Goal: Information Seeking & Learning: Learn about a topic

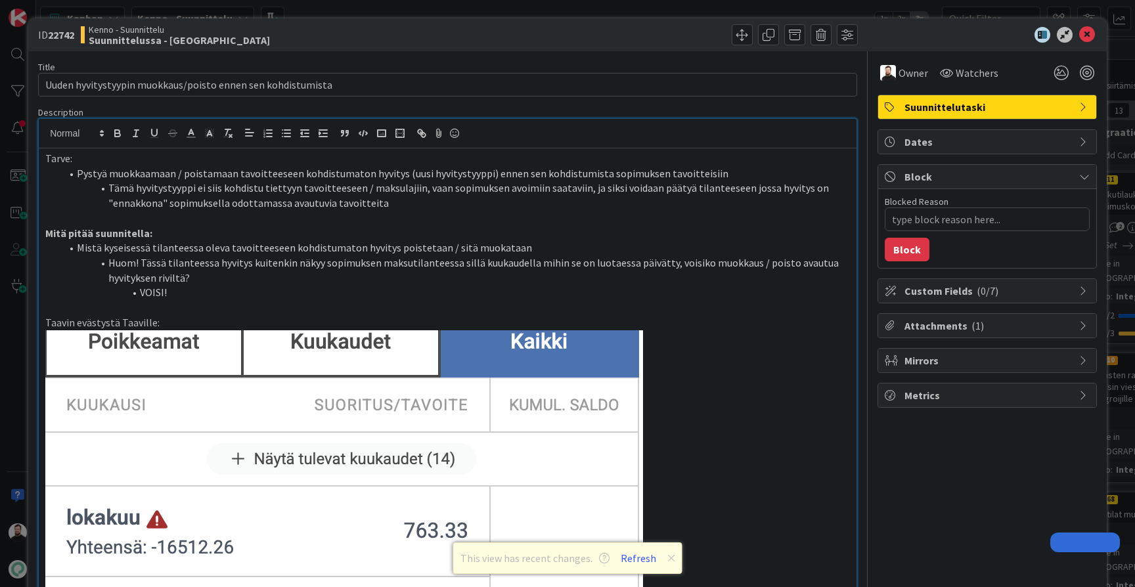
click at [12, 344] on div "ID 22742 Kenno - Suunnittelu Suunnittelussa - Rautalangat Title 59 / 128 Uuden …" at bounding box center [567, 293] width 1135 height 587
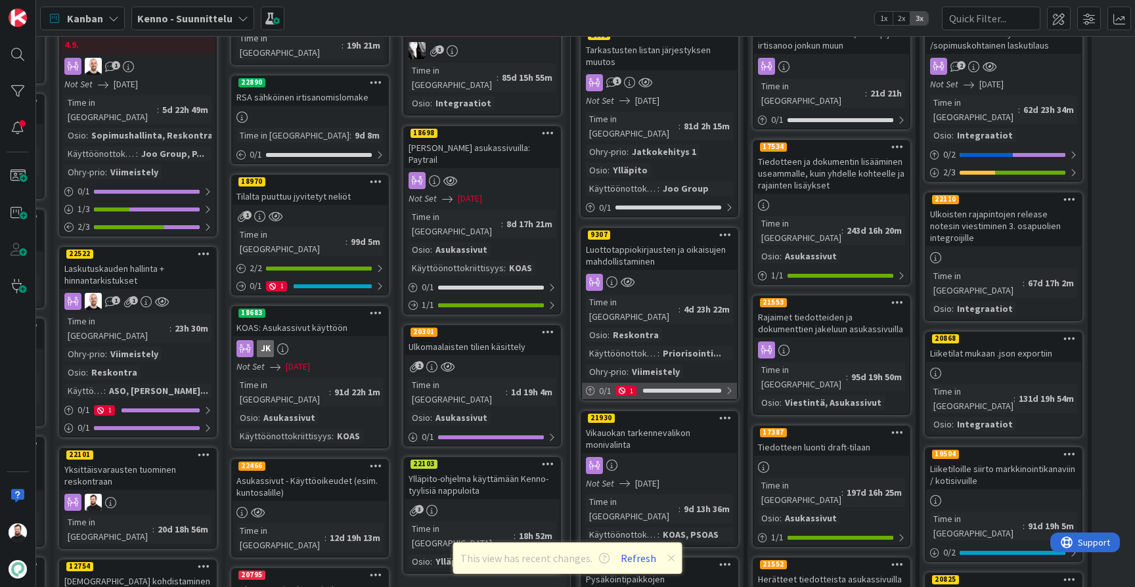
scroll to position [160, 159]
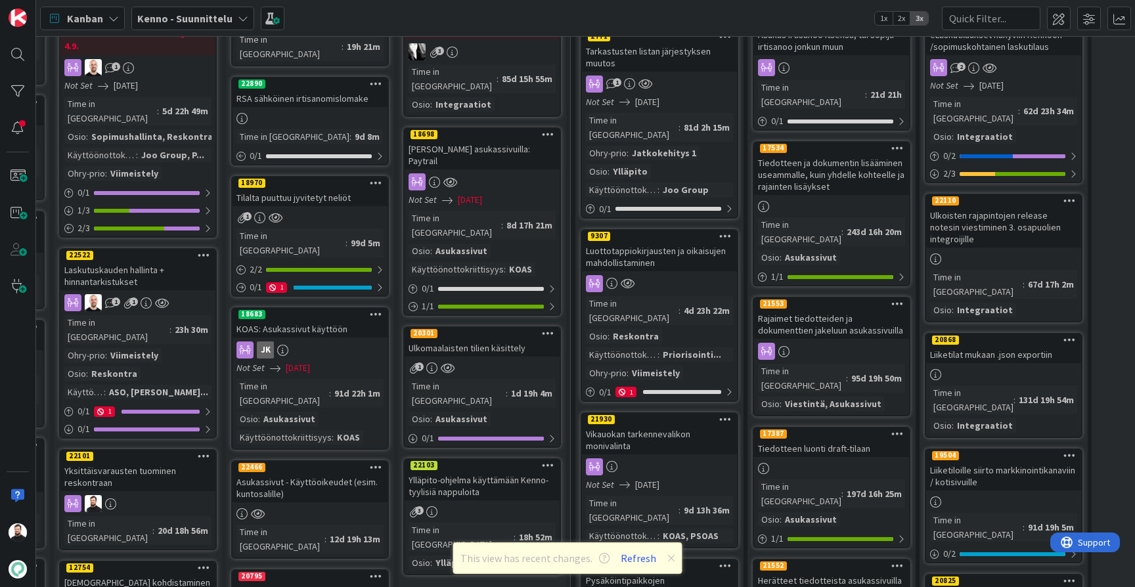
click at [658, 426] on div "Vikauokan tarkennevalikon monivalinta" at bounding box center [659, 440] width 155 height 29
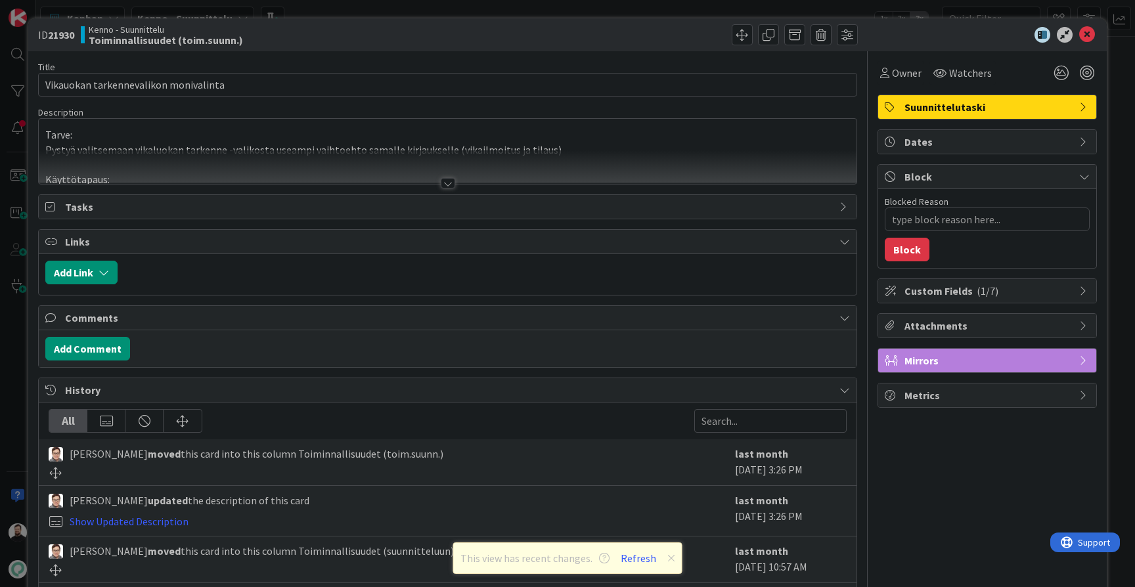
click at [451, 182] on div at bounding box center [448, 183] width 14 height 11
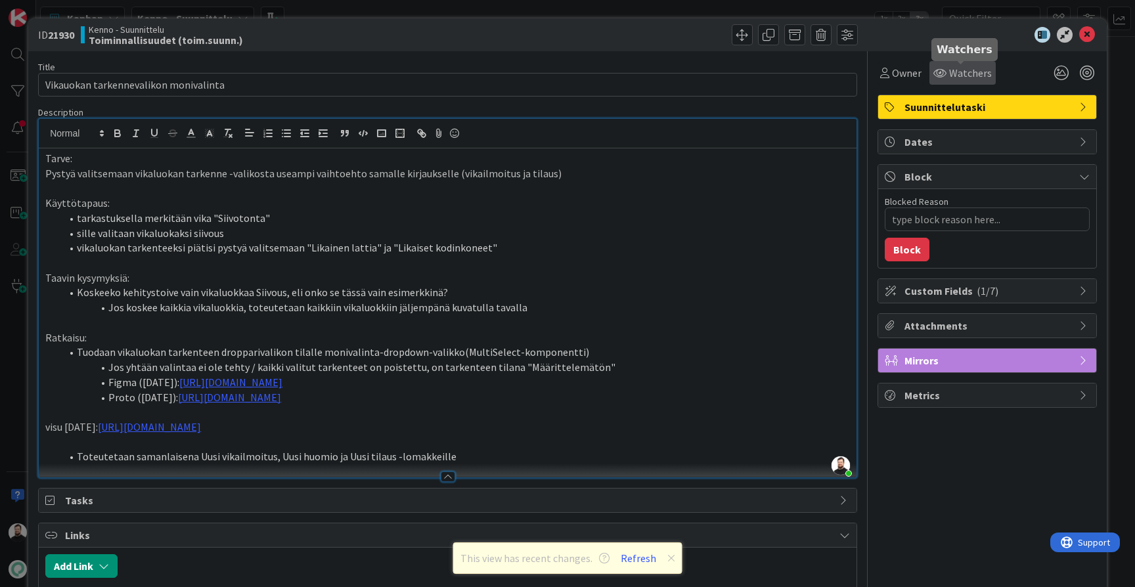
click at [960, 69] on span "Watchers" at bounding box center [971, 73] width 43 height 16
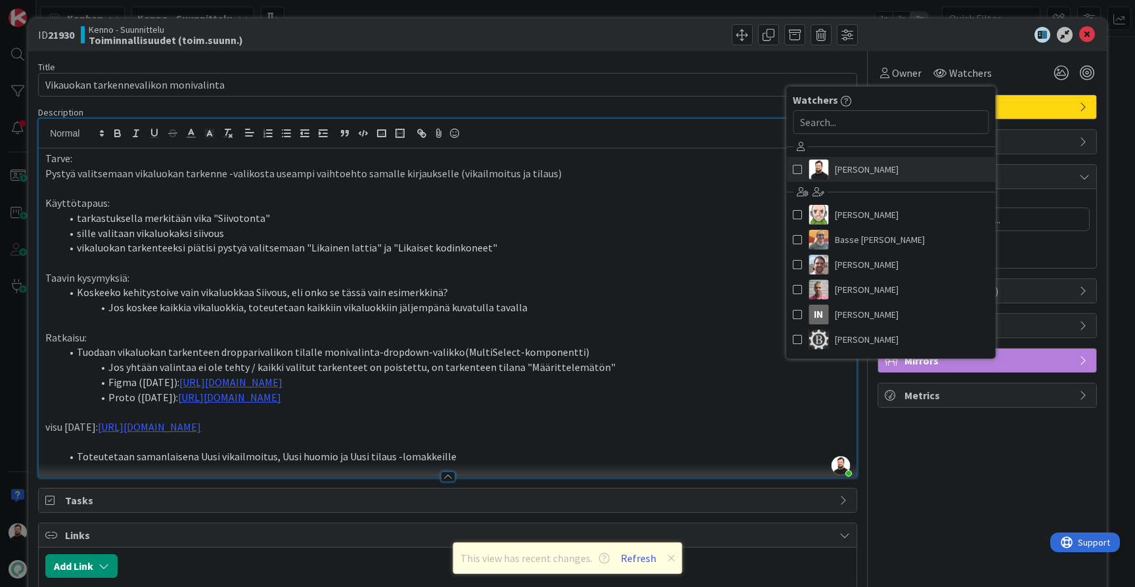
click at [858, 169] on span "[PERSON_NAME]" at bounding box center [867, 170] width 64 height 20
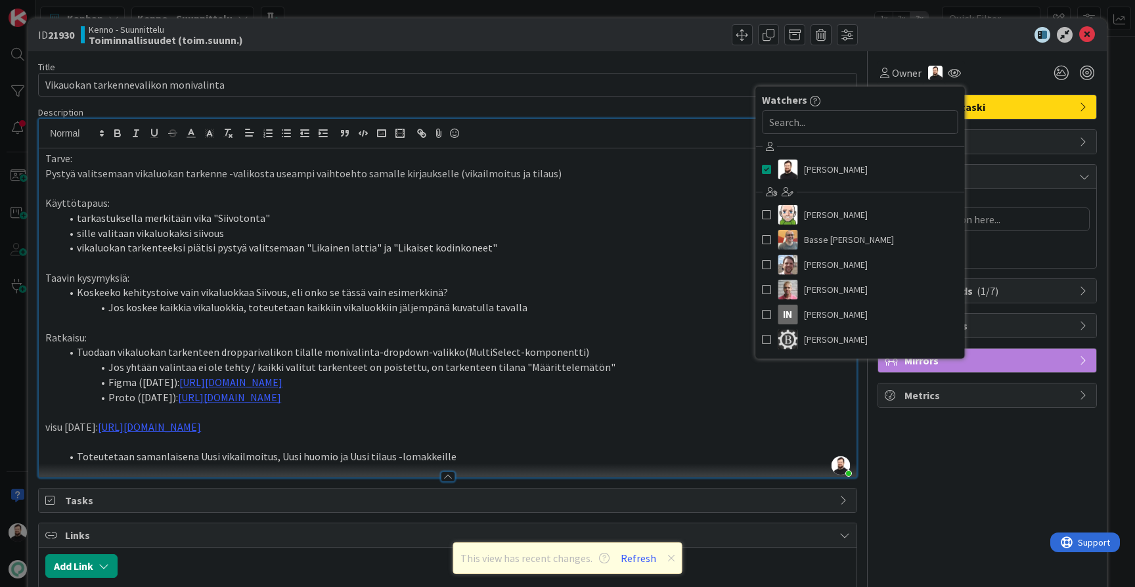
click at [577, 246] on li "vikaluokan tarkenteeksi piätisi pystyä valitsemaan "Likainen lattia" ja "Likais…" at bounding box center [455, 248] width 789 height 15
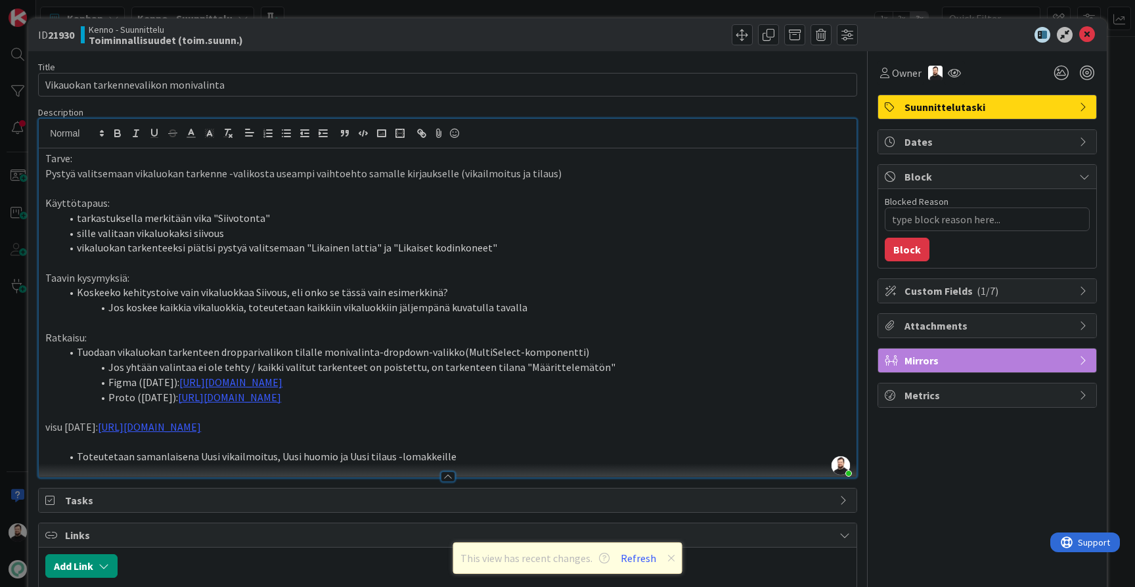
click at [28, 367] on div "ID 21930 Kenno - Suunnittelu Toiminnallisuudet (toim.suunn.) Title 37 / 128 Vik…" at bounding box center [567, 513] width 1079 height 991
click at [14, 364] on div "ID 21930 Kenno - Suunnittelu Toiminnallisuudet (toim.suunn.) Title 37 / 128 Vik…" at bounding box center [567, 293] width 1135 height 587
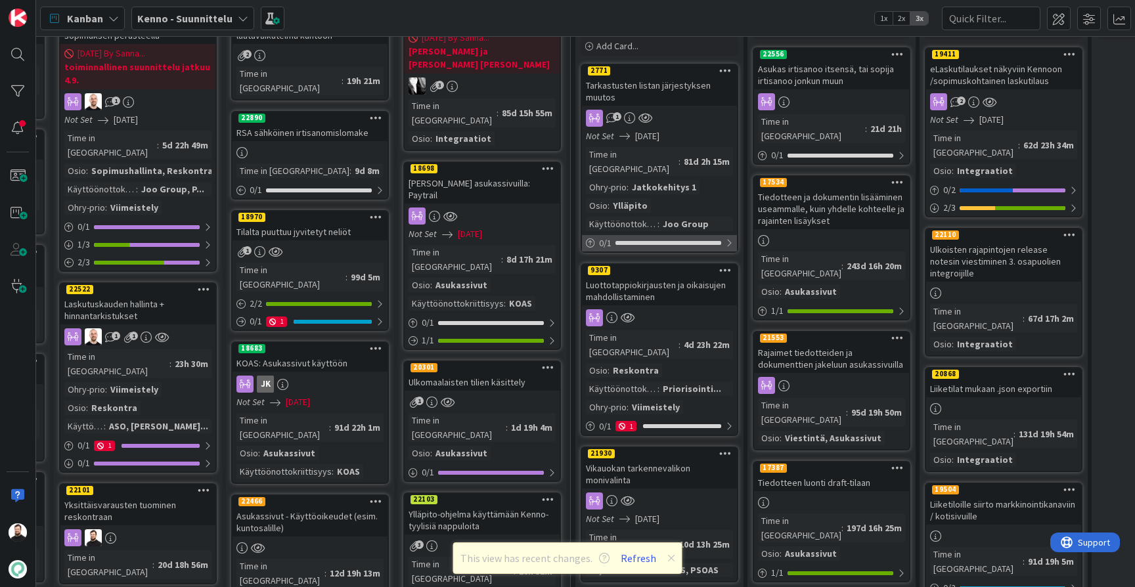
scroll to position [126, 159]
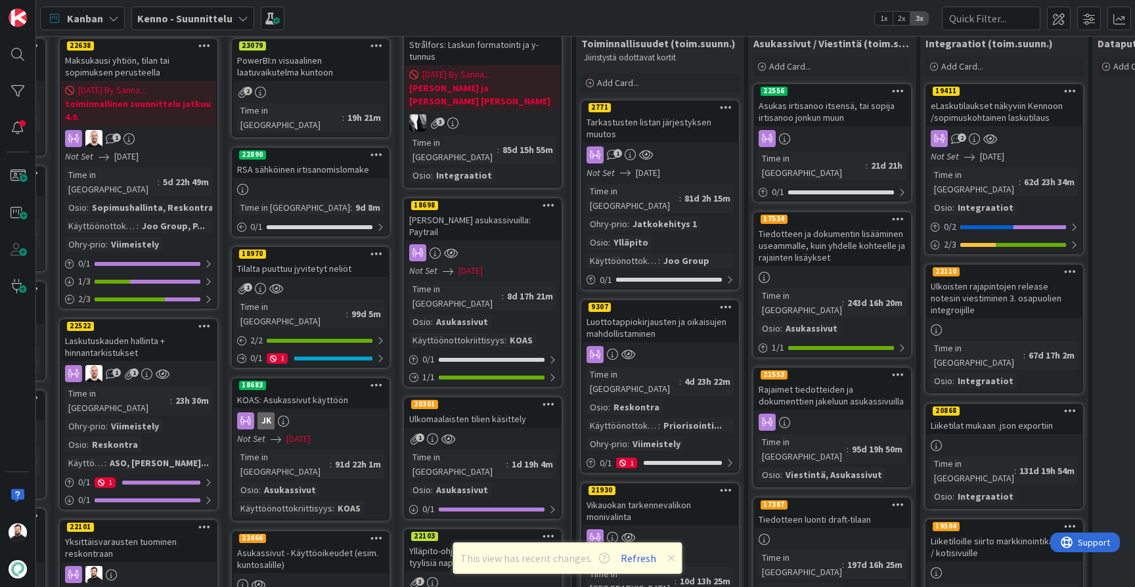
click at [654, 127] on div "Tarkastusten listan järjestyksen muutos" at bounding box center [660, 128] width 155 height 29
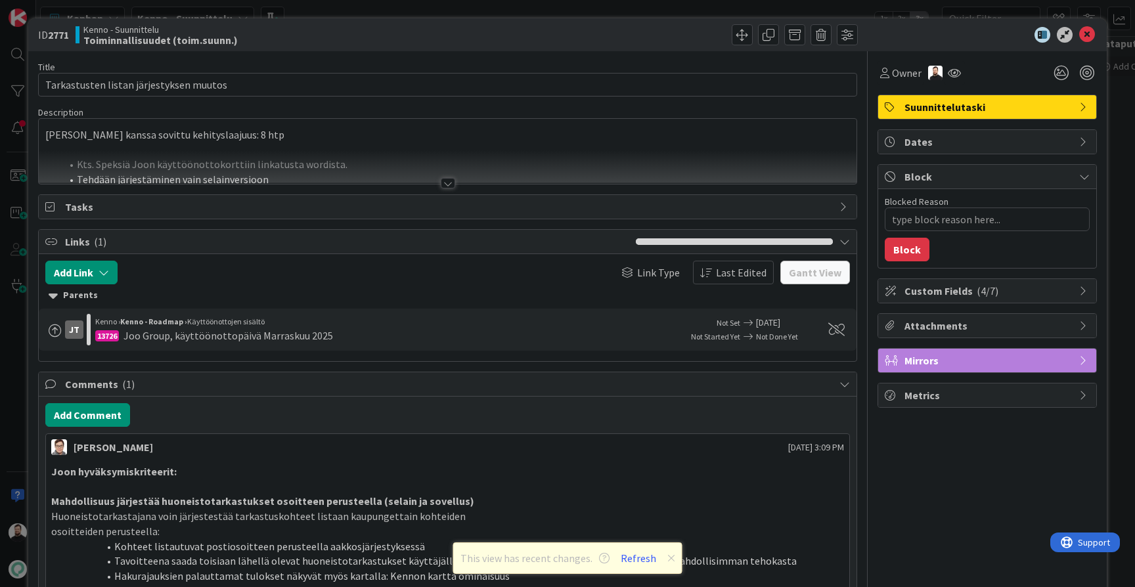
click at [449, 185] on div at bounding box center [448, 183] width 14 height 11
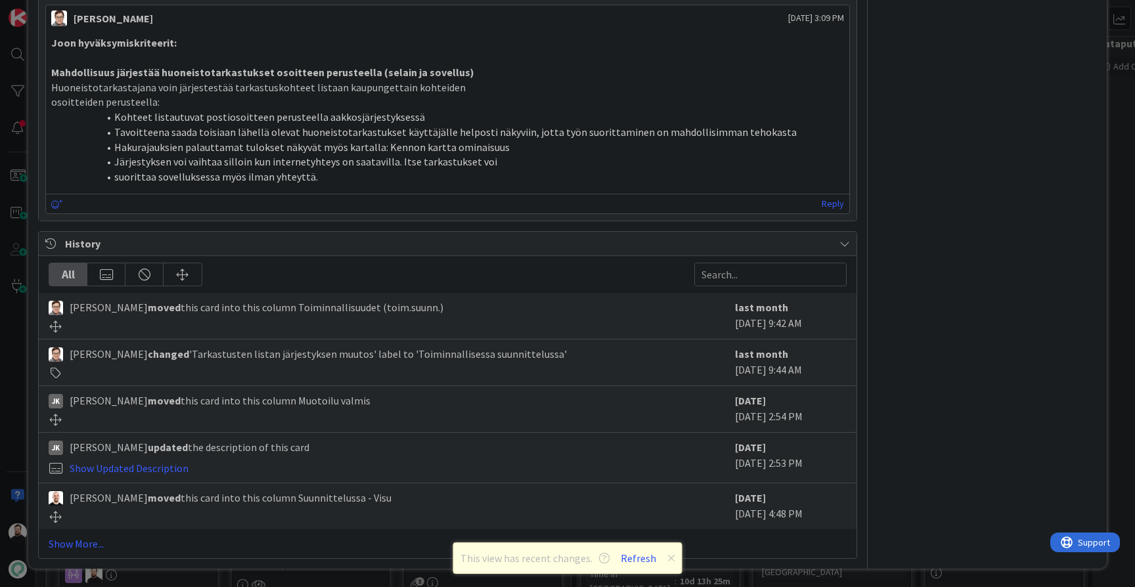
scroll to position [867, 0]
click at [94, 538] on link "Show More..." at bounding box center [448, 544] width 798 height 16
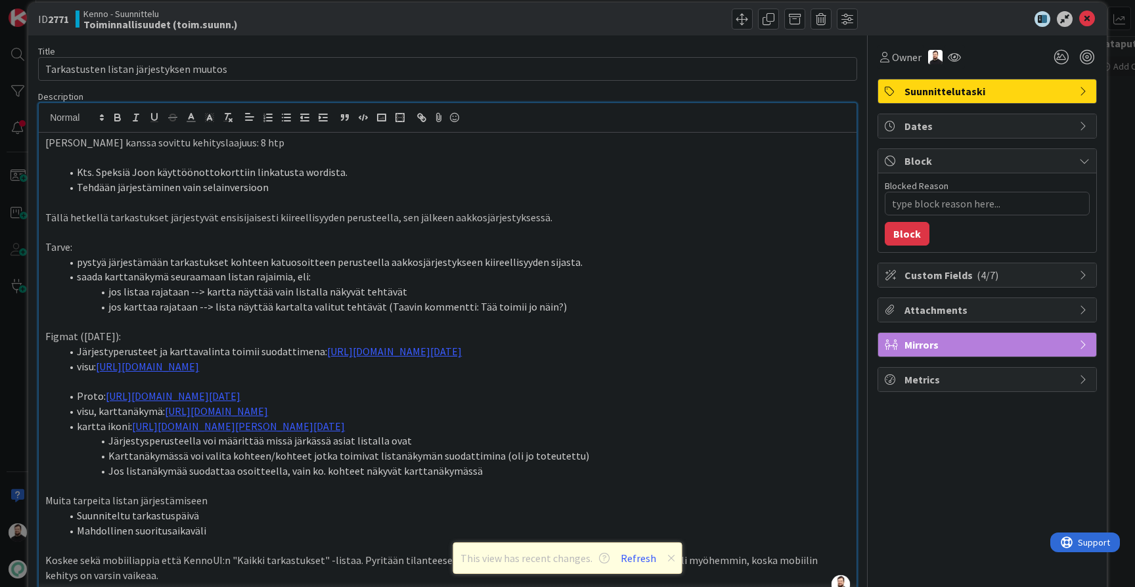
scroll to position [24, 0]
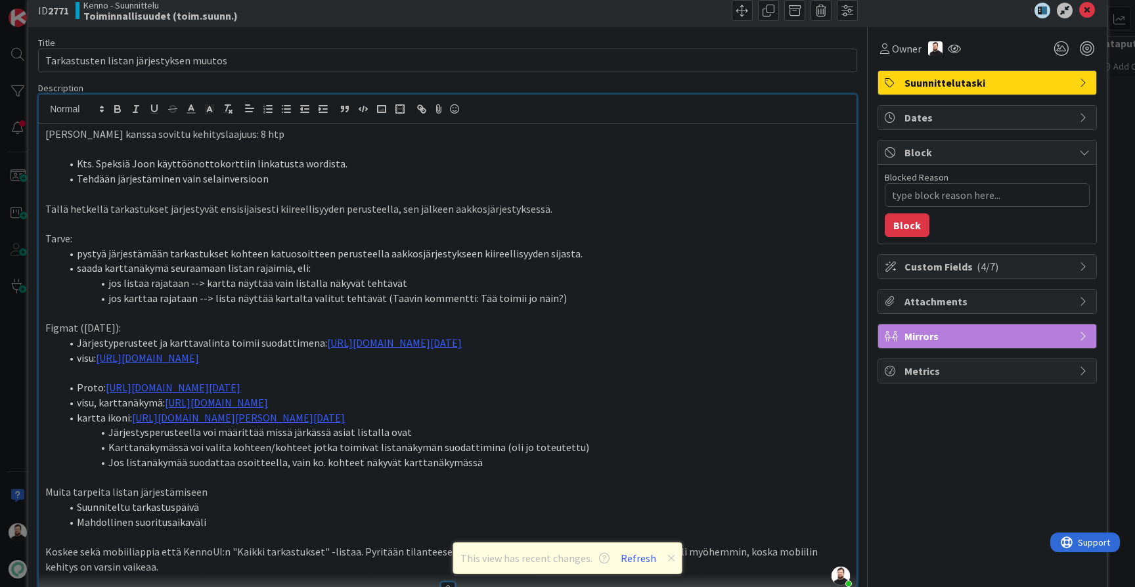
click at [670, 559] on icon at bounding box center [672, 558] width 8 height 11
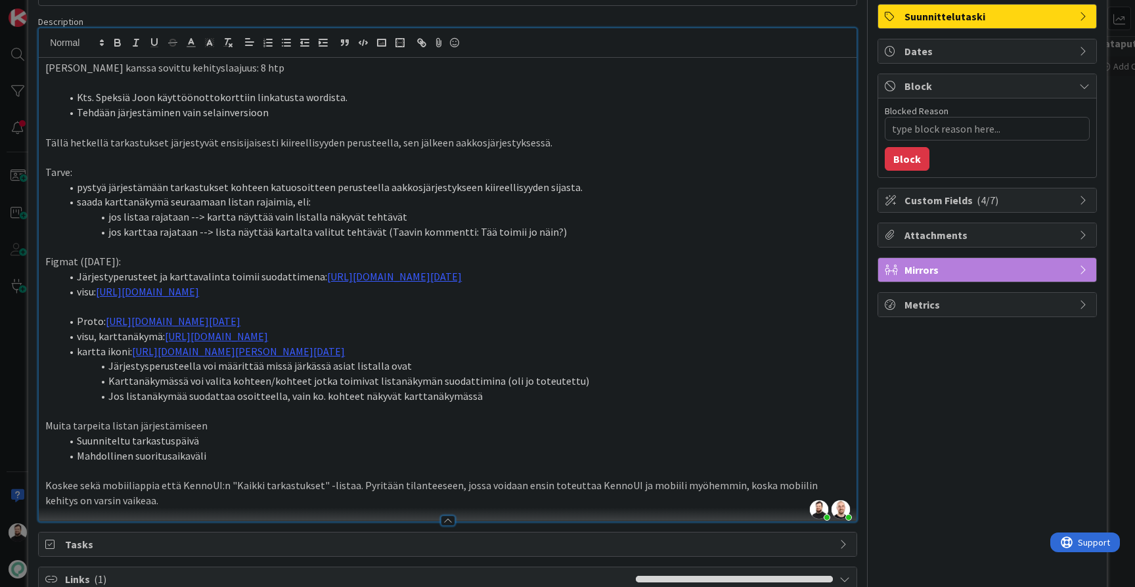
scroll to position [77, 0]
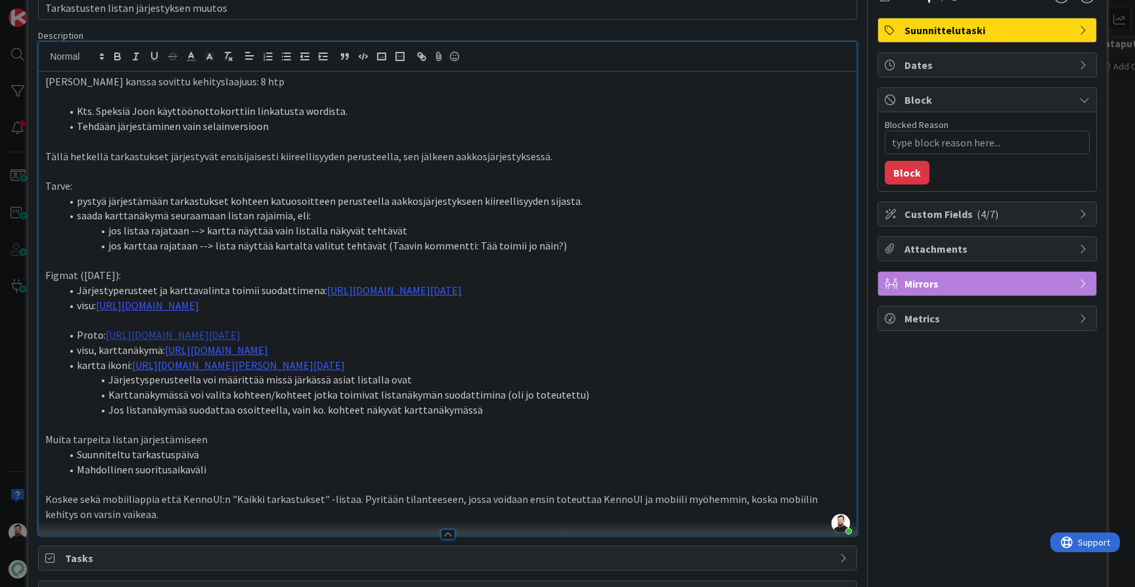
click at [241, 341] on link "[URL][DOMAIN_NAME][DATE]" at bounding box center [173, 335] width 135 height 13
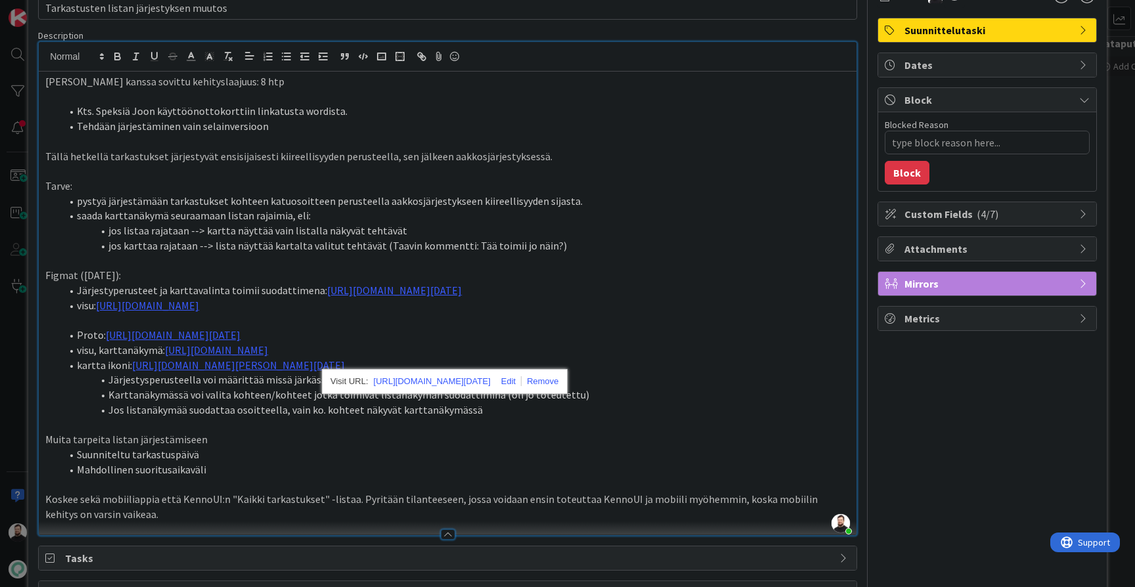
click at [413, 463] on li "Suunniteltu tarkastuspäivä" at bounding box center [455, 454] width 789 height 15
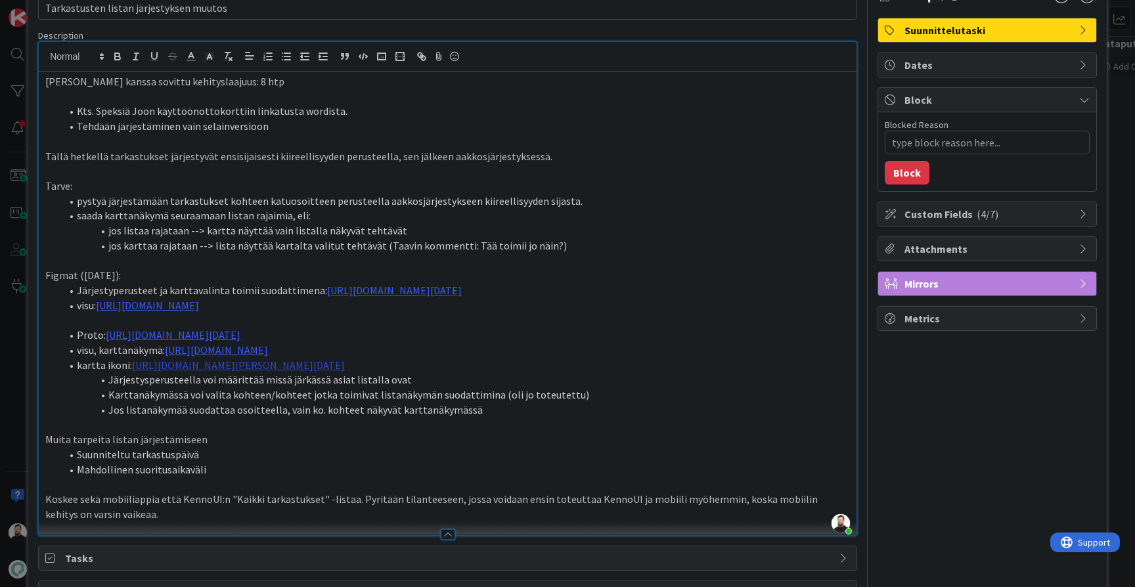
click at [267, 372] on link "[URL][DOMAIN_NAME][DATE]" at bounding box center [199, 365] width 135 height 13
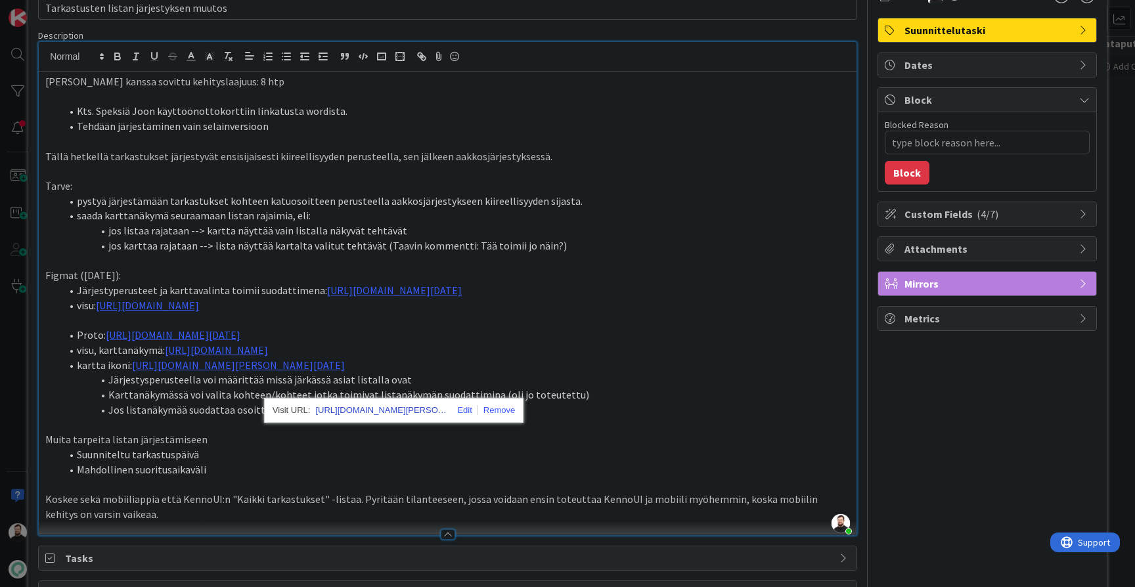
click at [414, 409] on link "[URL][DOMAIN_NAME][DATE]" at bounding box center [373, 410] width 117 height 17
click at [14, 388] on div "ID 2771 Kenno - Suunnittelu Toiminnallisuudet (toim.suunn.) Title 39 / 128 Tark…" at bounding box center [567, 293] width 1135 height 587
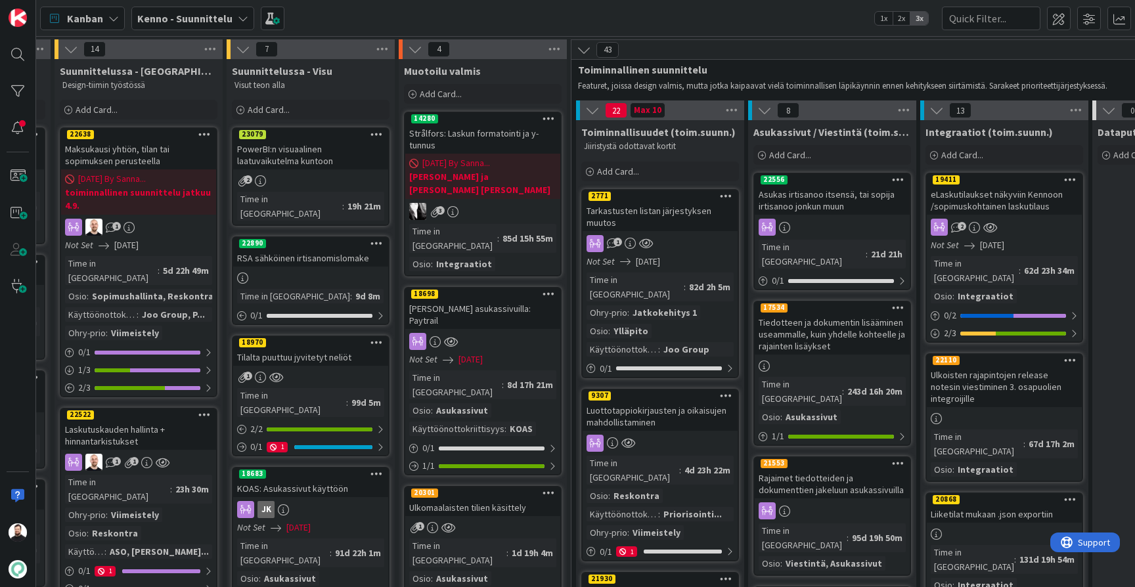
scroll to position [0, 158]
click at [672, 216] on div "Tarkastusten listan järjestyksen muutos" at bounding box center [660, 216] width 155 height 29
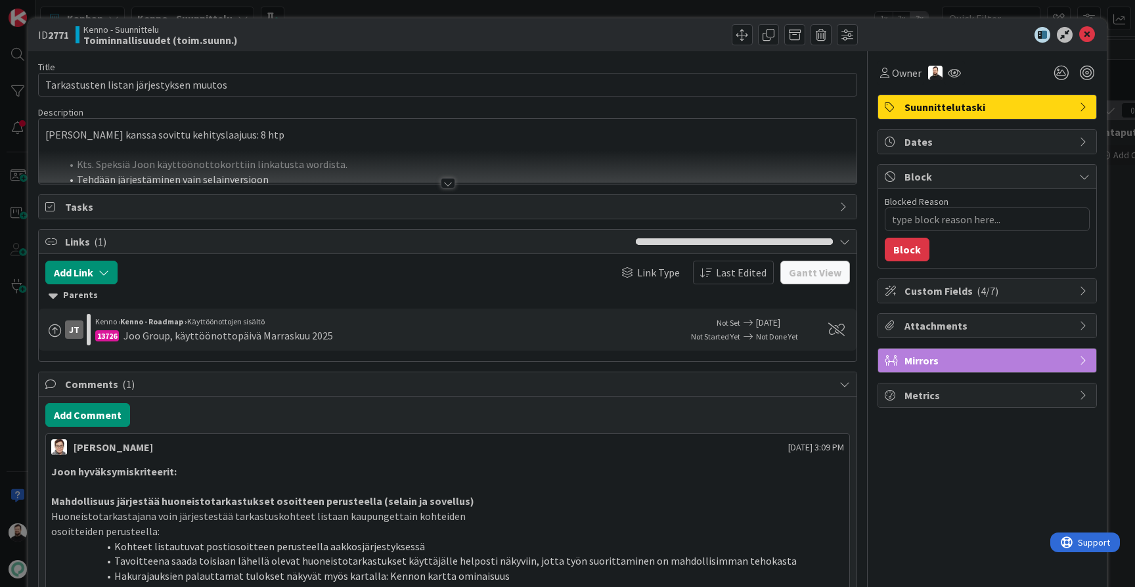
click at [442, 187] on div at bounding box center [448, 183] width 14 height 11
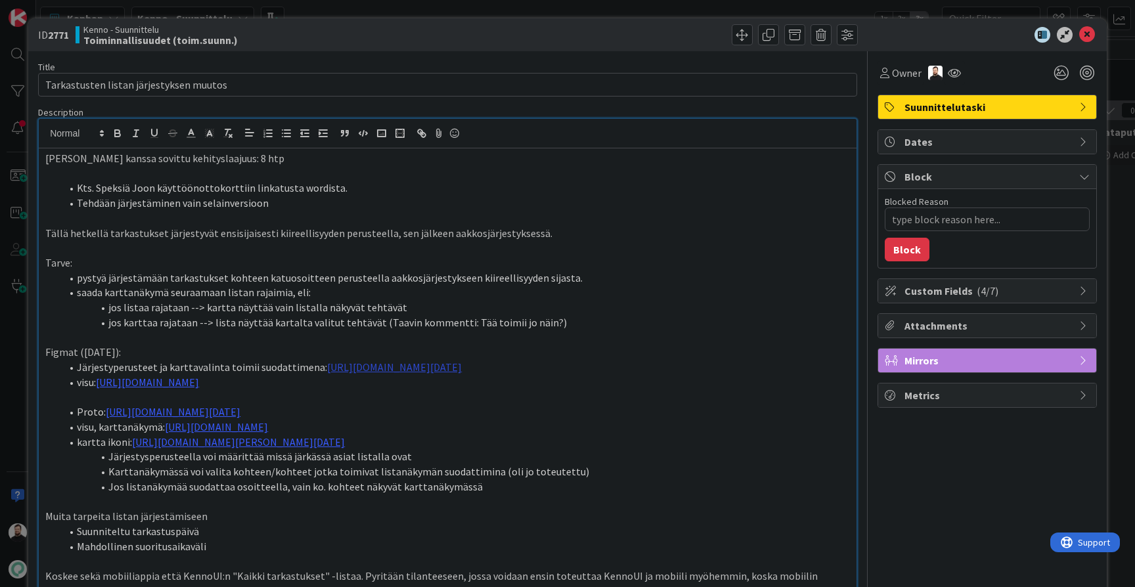
click at [416, 362] on link "[URL][DOMAIN_NAME][DATE]" at bounding box center [394, 367] width 135 height 13
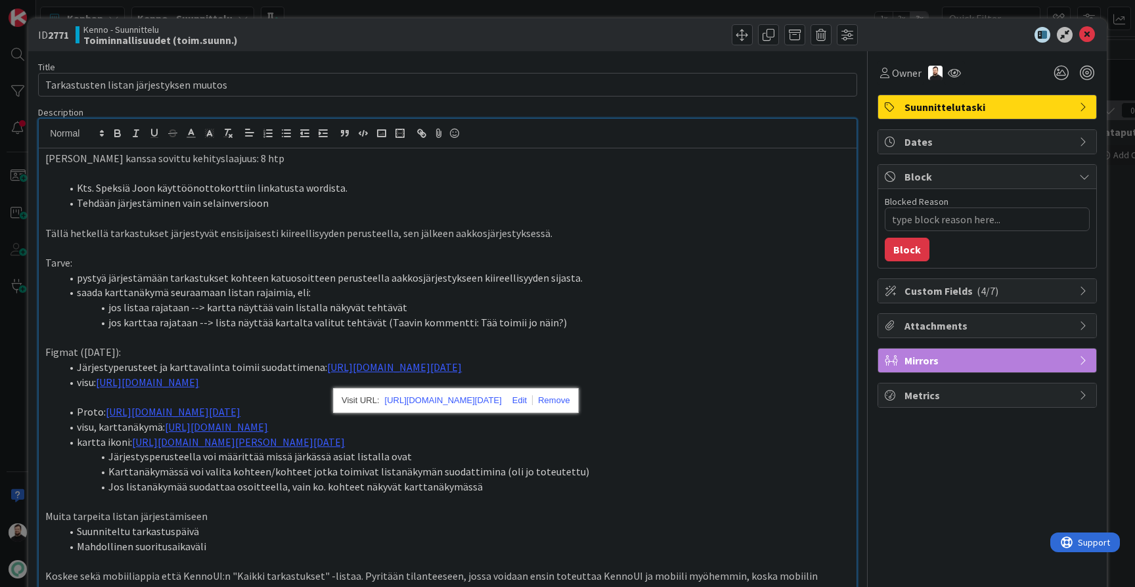
click at [424, 413] on div "[URL][DOMAIN_NAME][DATE]" at bounding box center [456, 400] width 246 height 25
click at [432, 405] on link "[URL][DOMAIN_NAME][DATE]" at bounding box center [443, 400] width 117 height 17
click at [522, 286] on li "saada karttanäkymä seuraamaan listan rajaimia, eli:" at bounding box center [455, 292] width 789 height 15
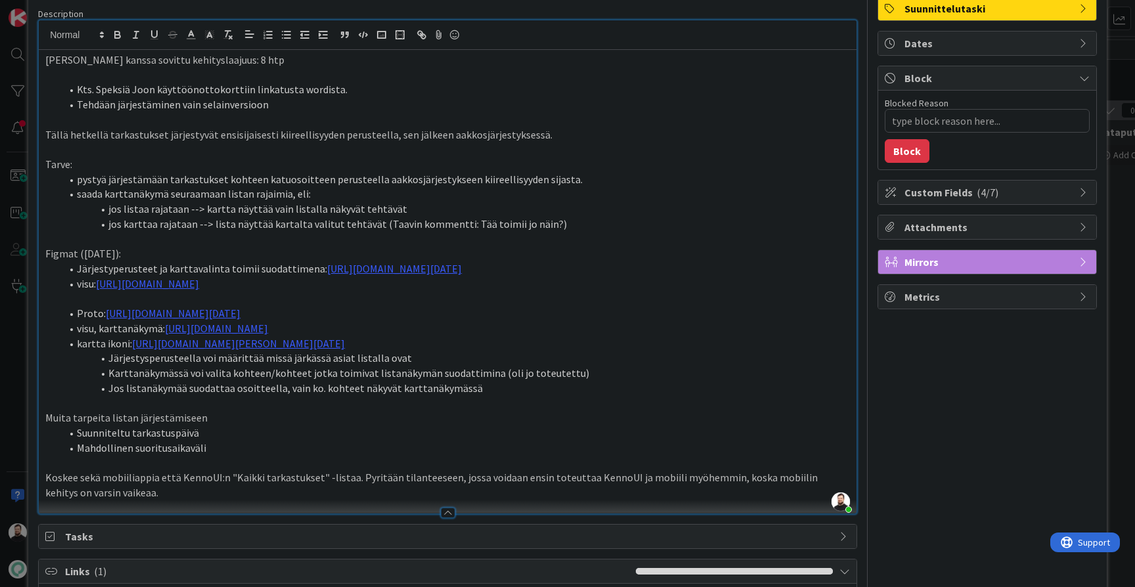
scroll to position [127, 0]
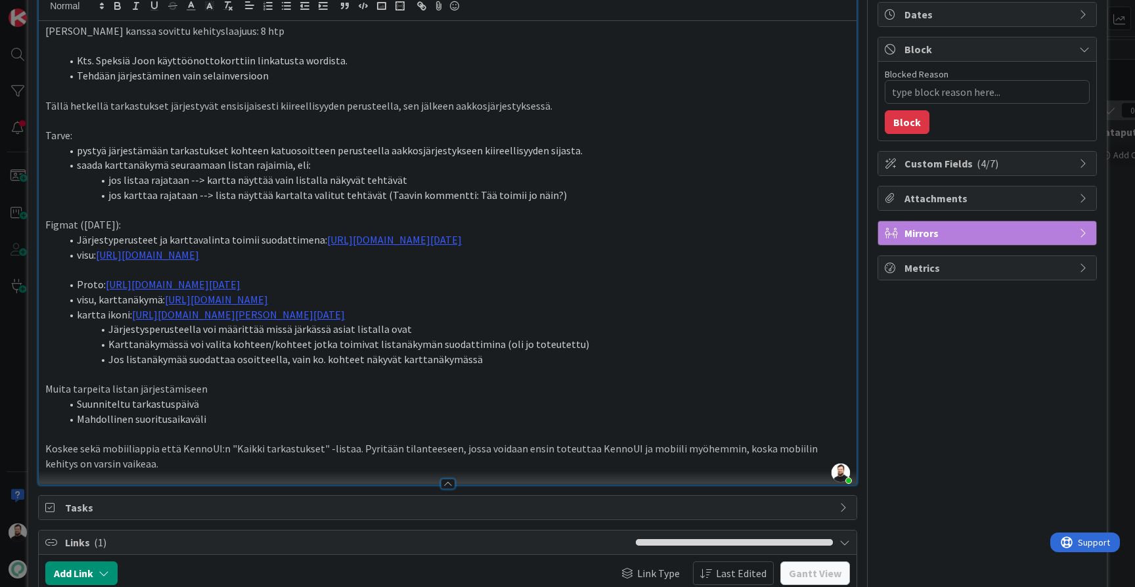
click at [11, 409] on div "ID 2771 Kenno - Suunnittelu Toiminnallisuudet (toim.suunn.) Title 39 / 128 Tark…" at bounding box center [567, 293] width 1135 height 587
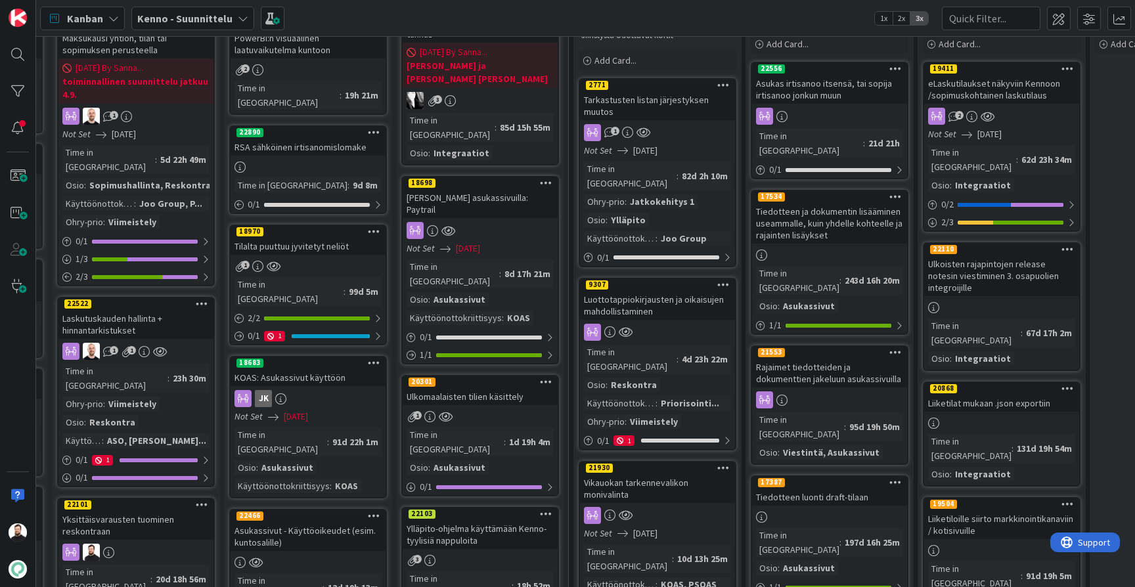
scroll to position [170, 161]
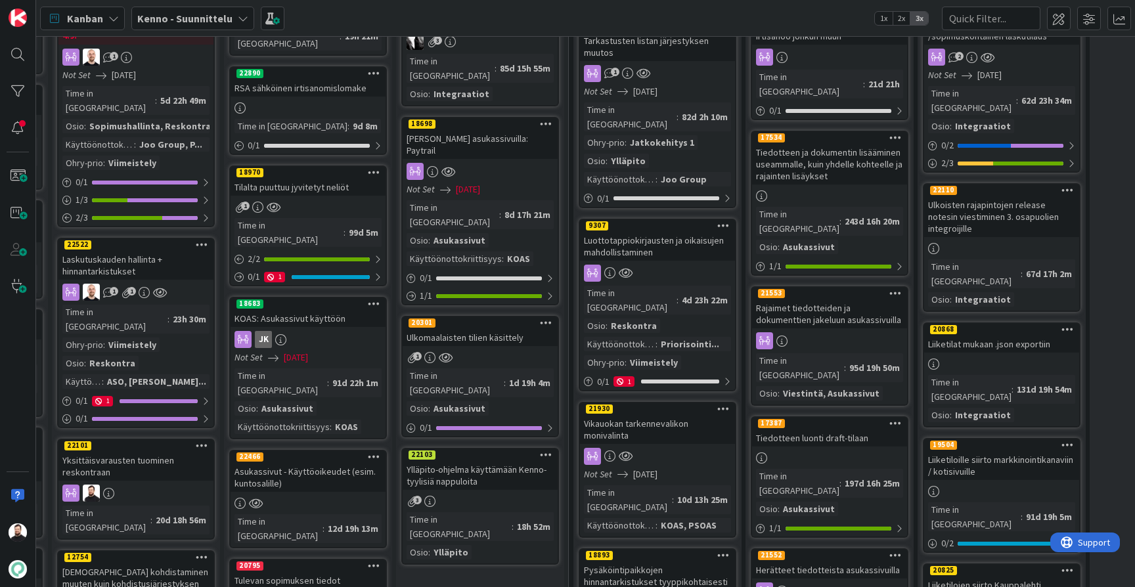
click at [646, 415] on div "Vikauokan tarkennevalikon monivalinta" at bounding box center [657, 429] width 155 height 29
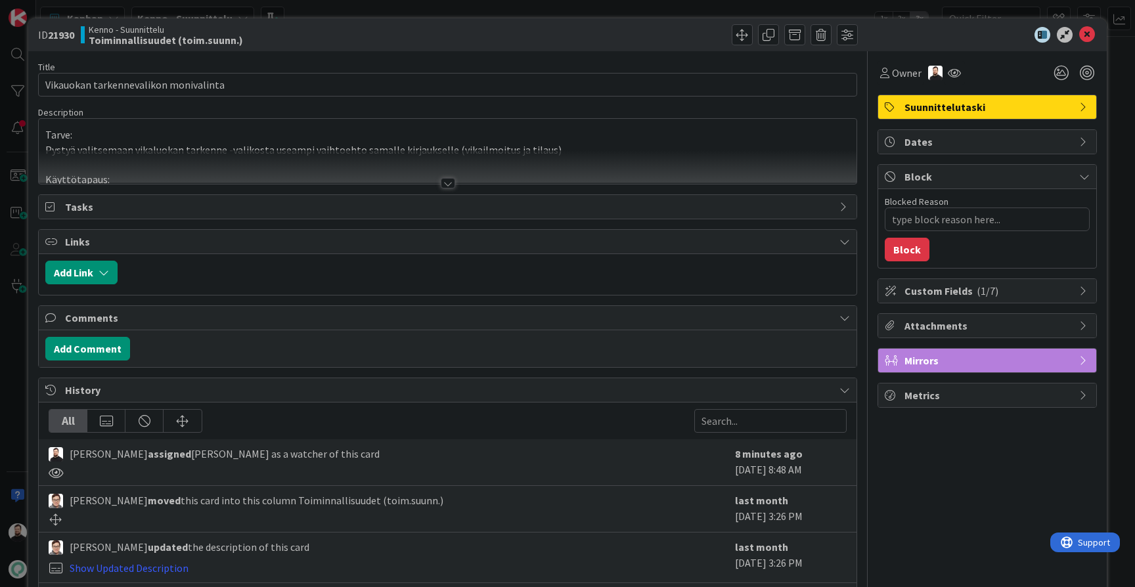
click at [445, 183] on div at bounding box center [448, 183] width 14 height 11
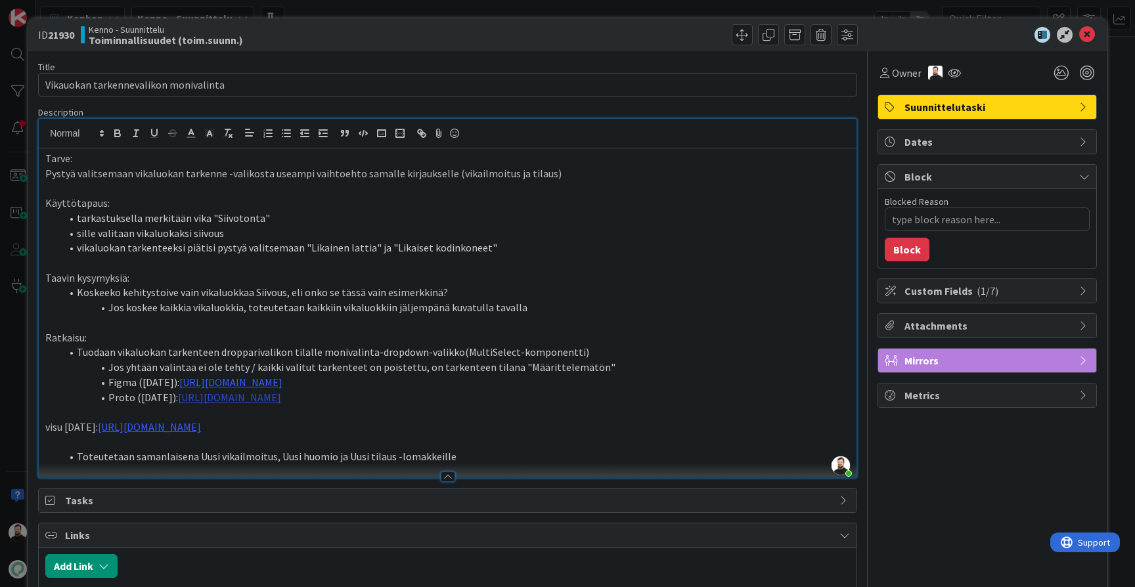
click at [281, 403] on link "[URL][DOMAIN_NAME]" at bounding box center [229, 397] width 103 height 13
click at [405, 432] on link "[URL][DOMAIN_NAME]" at bounding box center [414, 429] width 90 height 17
click at [283, 378] on link "[URL][DOMAIN_NAME]" at bounding box center [230, 382] width 103 height 13
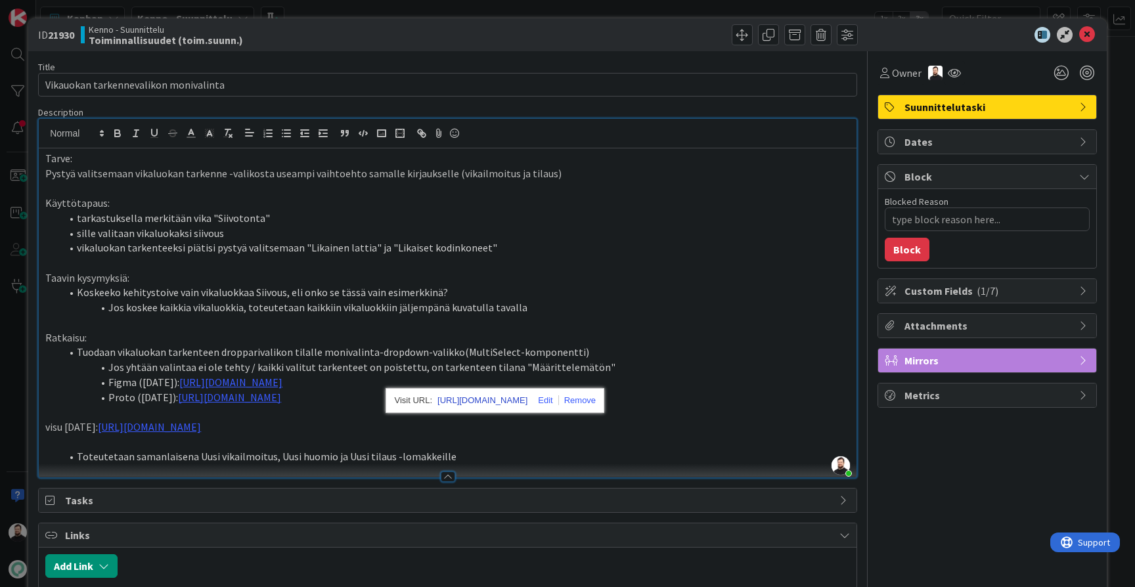
click at [476, 400] on link "[URL][DOMAIN_NAME]" at bounding box center [483, 400] width 90 height 17
click at [281, 404] on link "[URL][DOMAIN_NAME]" at bounding box center [229, 397] width 103 height 13
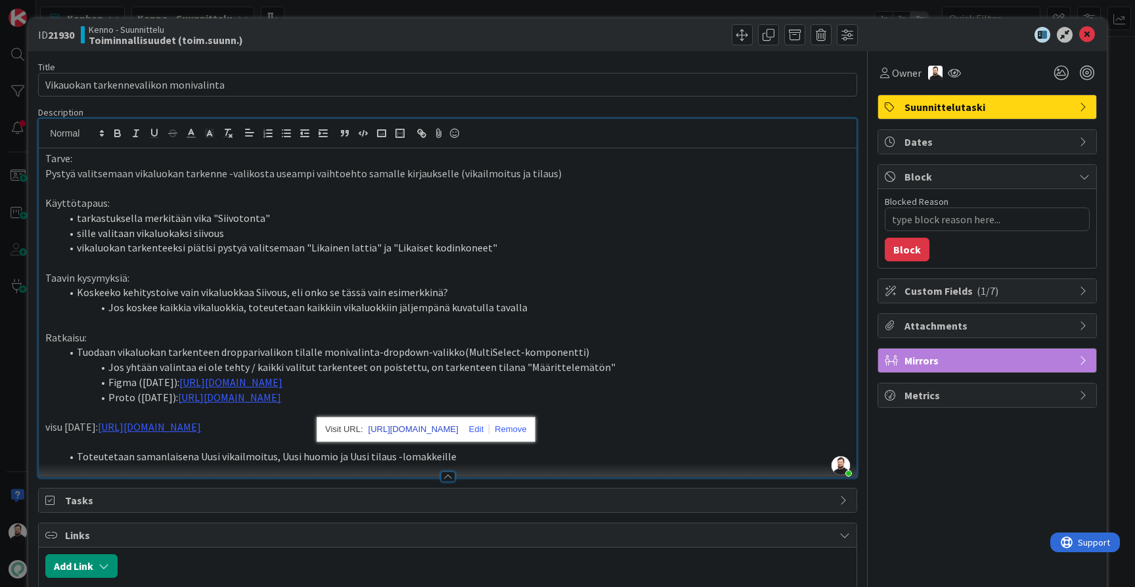
click at [405, 434] on link "[URL][DOMAIN_NAME]" at bounding box center [414, 429] width 90 height 17
click at [11, 365] on div "ID 21930 Kenno - Suunnittelu Toiminnallisuudet (toim.suunn.) Title 37 / 128 Vik…" at bounding box center [567, 293] width 1135 height 587
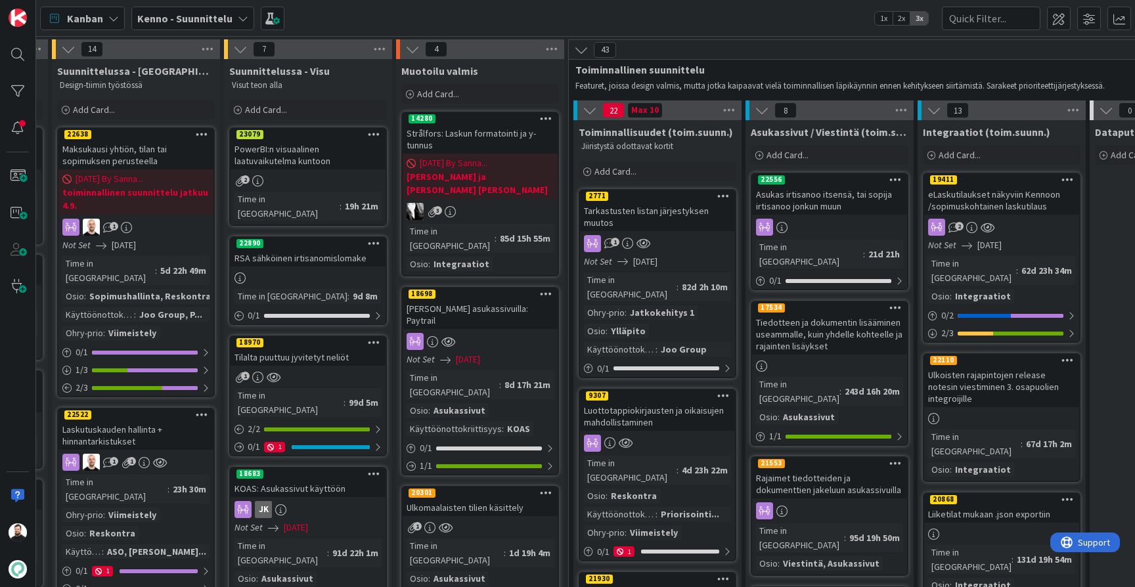
click at [666, 214] on div "Tarkastusten listan järjestyksen muutos" at bounding box center [657, 216] width 155 height 29
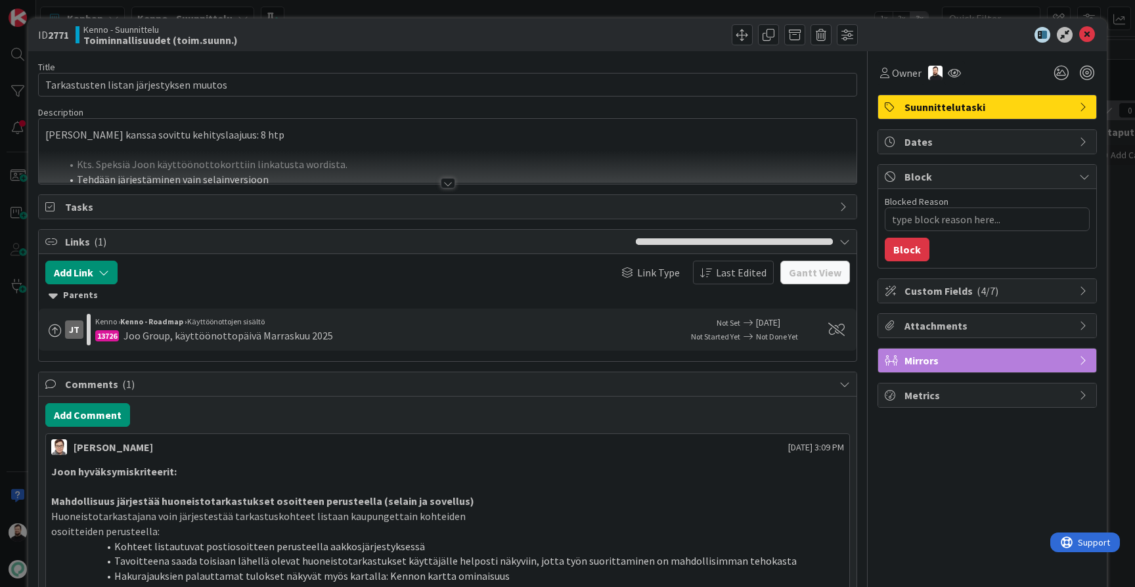
click at [447, 182] on div at bounding box center [448, 183] width 14 height 11
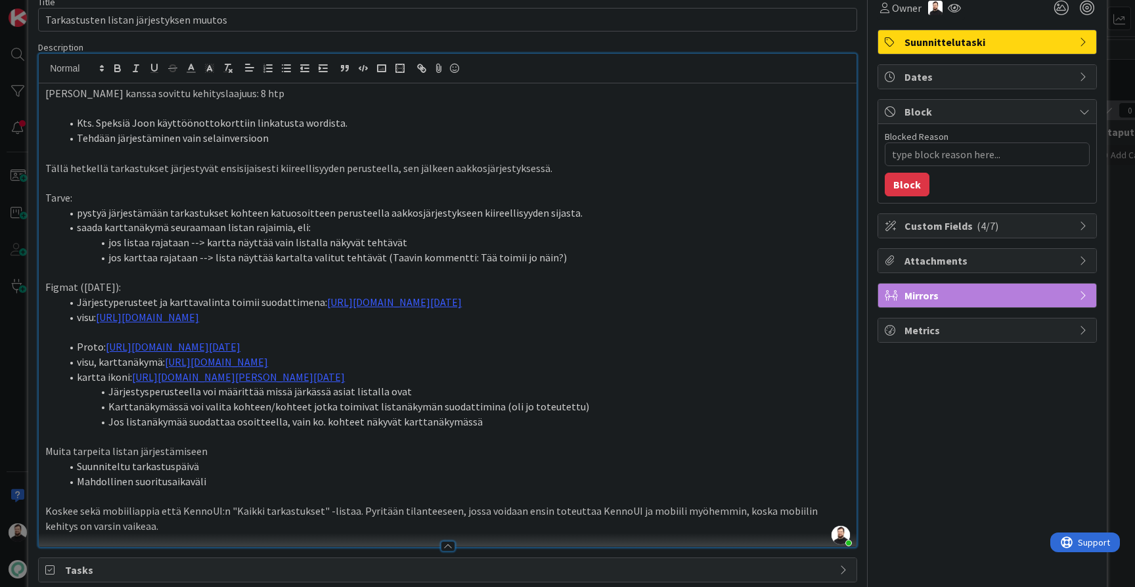
scroll to position [79, 0]
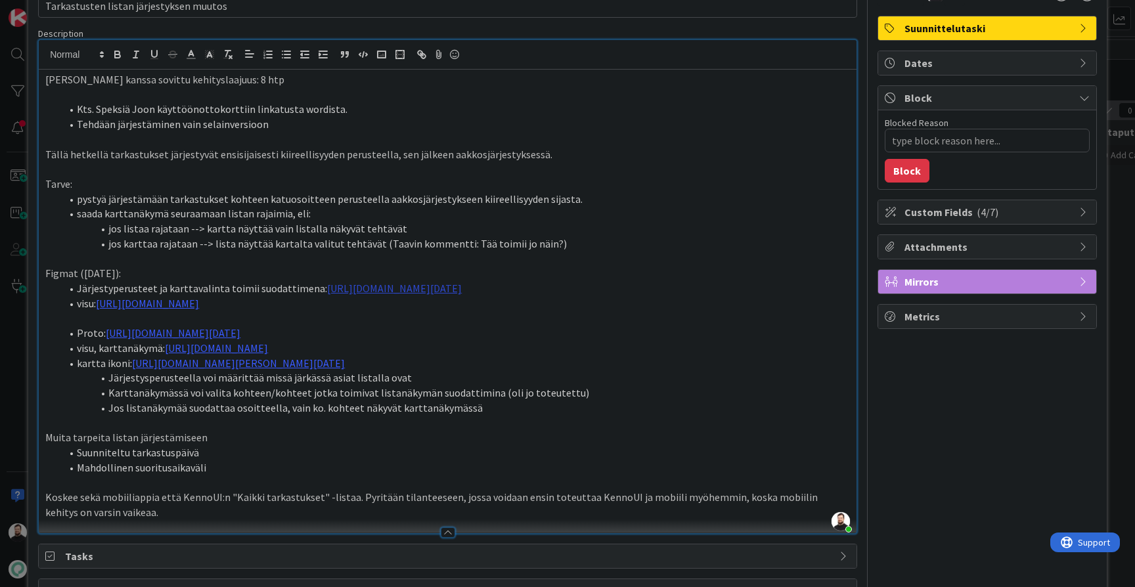
click at [462, 283] on link "[URL][DOMAIN_NAME][DATE]" at bounding box center [394, 288] width 135 height 13
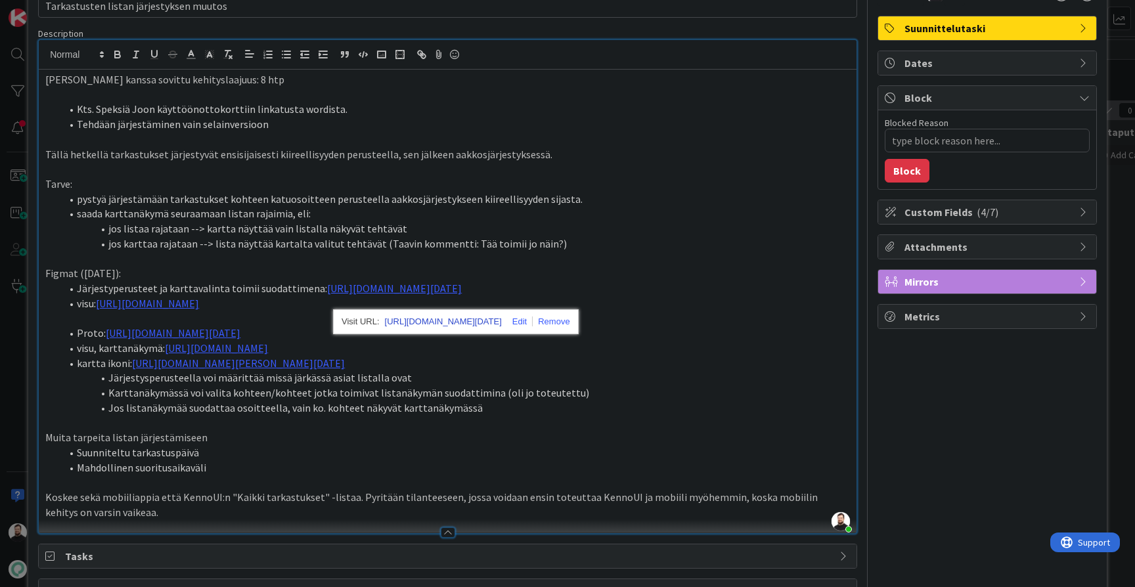
click at [447, 321] on link "[URL][DOMAIN_NAME][DATE]" at bounding box center [443, 321] width 117 height 17
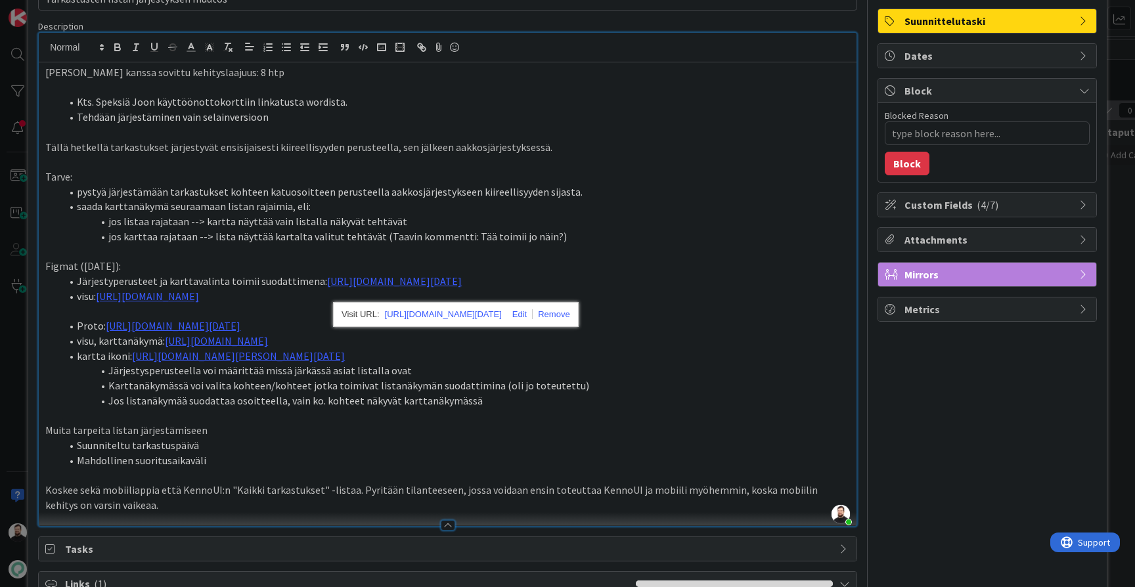
scroll to position [122, 0]
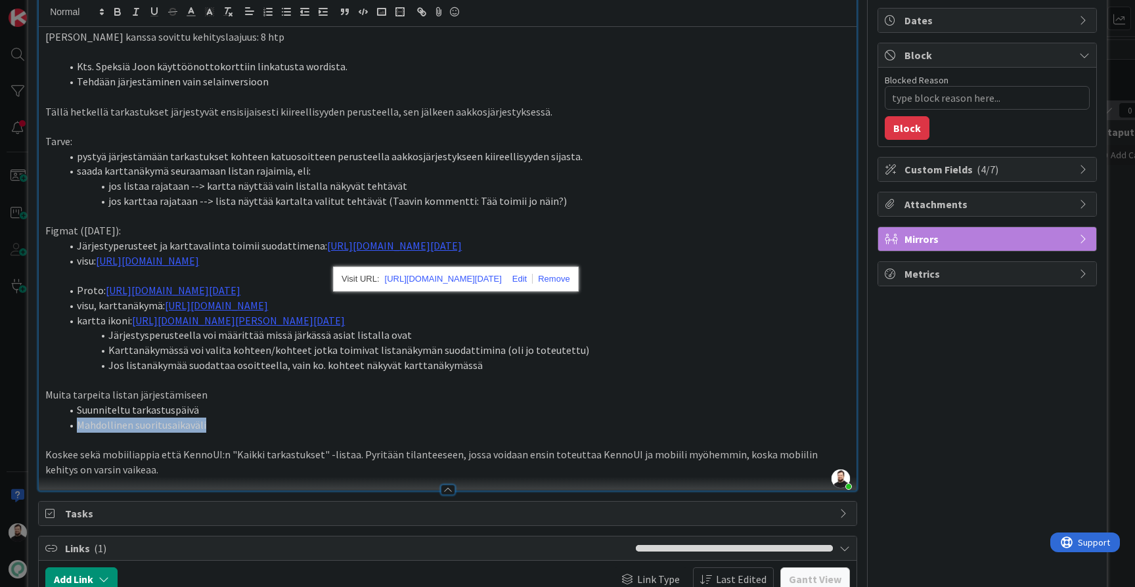
drag, startPoint x: 76, startPoint y: 440, endPoint x: 306, endPoint y: 440, distance: 230.0
click at [306, 433] on li "Mahdollinen suoritusaikaväli" at bounding box center [455, 425] width 789 height 15
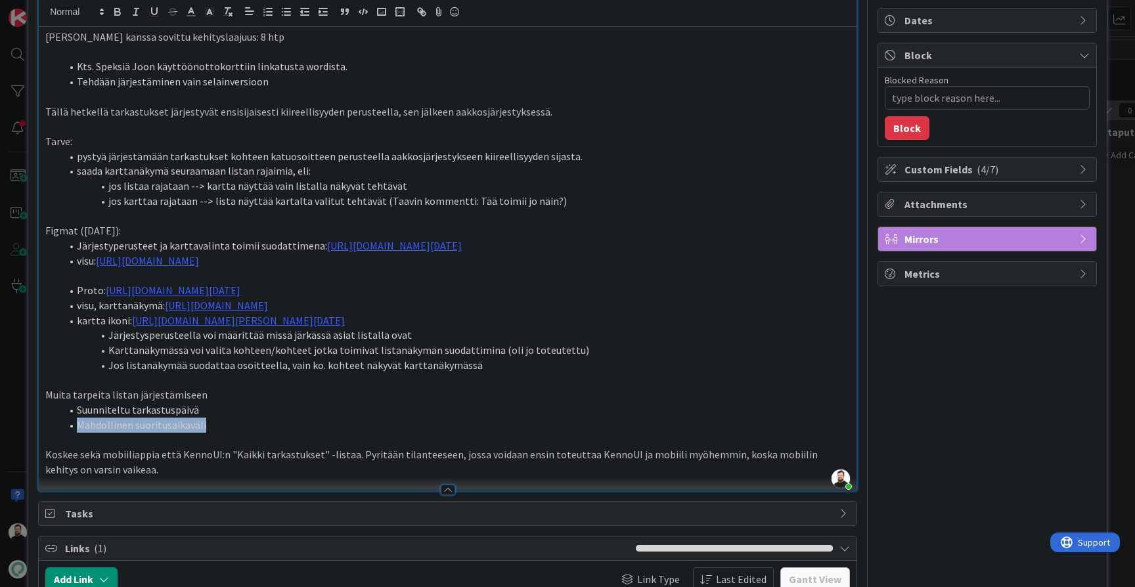
click at [306, 433] on li "Mahdollinen suoritusaikaväli" at bounding box center [455, 425] width 789 height 15
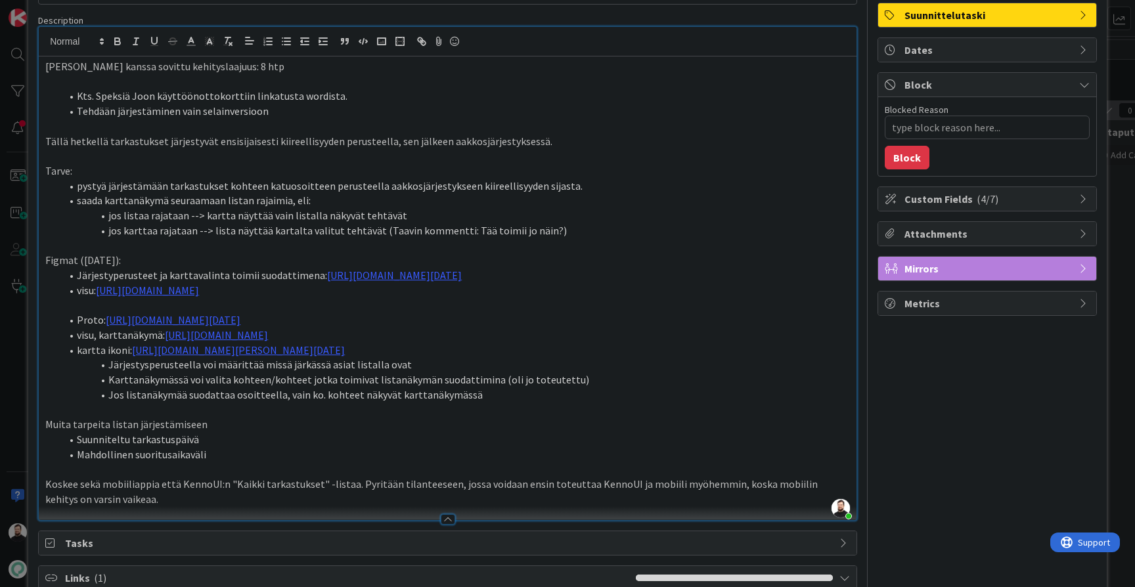
scroll to position [73, 0]
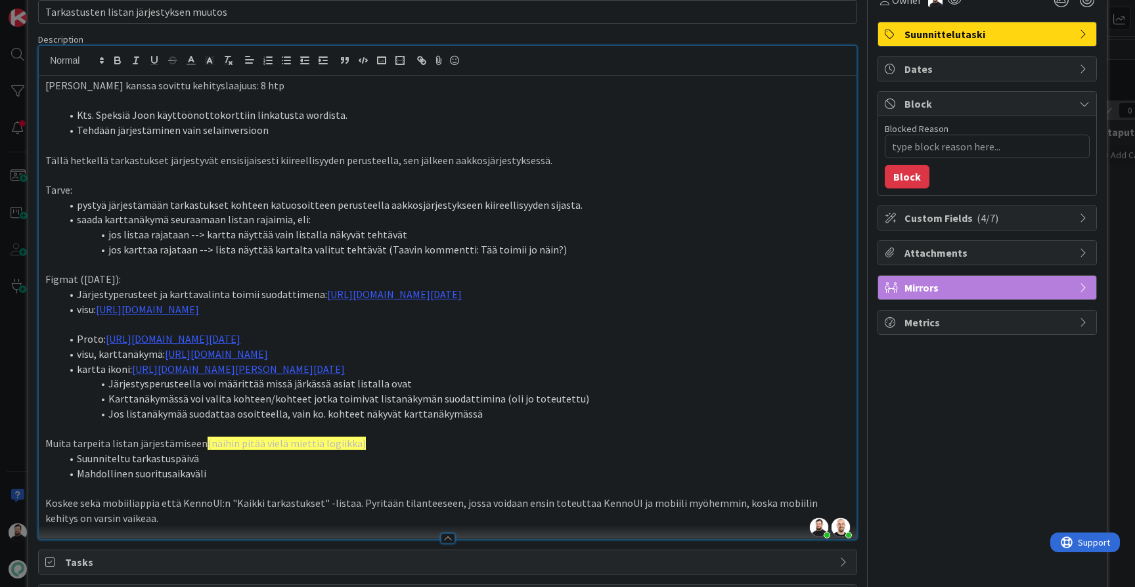
drag, startPoint x: 73, startPoint y: 216, endPoint x: 278, endPoint y: 212, distance: 205.1
click at [279, 213] on li "saada karttanäkymä seuraamaan listan rajaimia, eli:" at bounding box center [455, 219] width 789 height 15
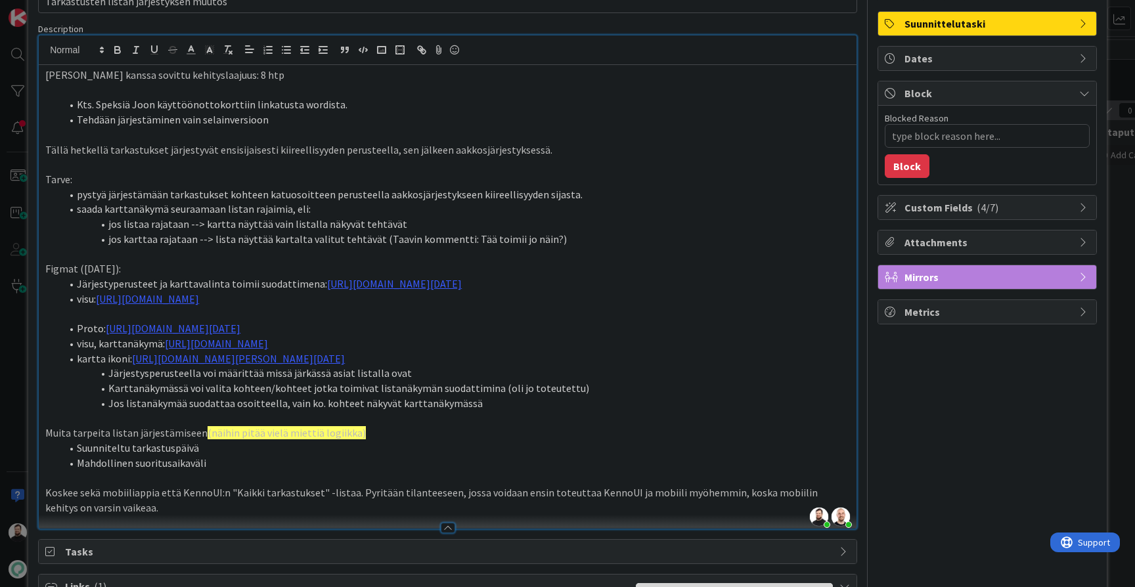
scroll to position [91, 0]
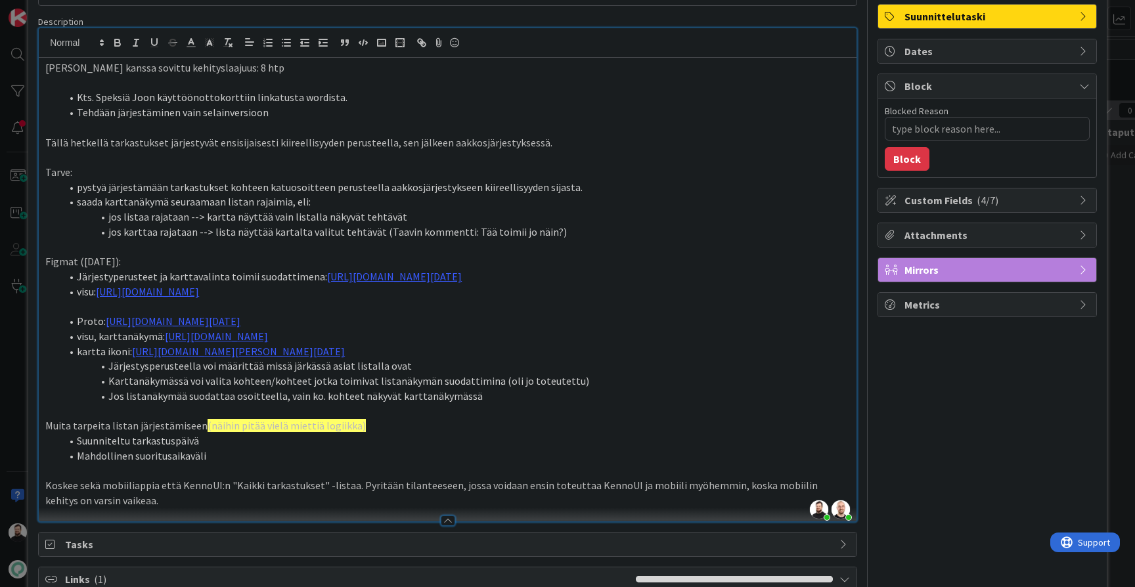
click at [580, 180] on li "pystyä järjestämään tarkastukset kohteen katuosoitteen perusteella aakkosjärjes…" at bounding box center [455, 187] width 789 height 15
click at [578, 202] on li "saada karttanäkymä seuraamaan listan rajaimia, eli:" at bounding box center [455, 202] width 789 height 15
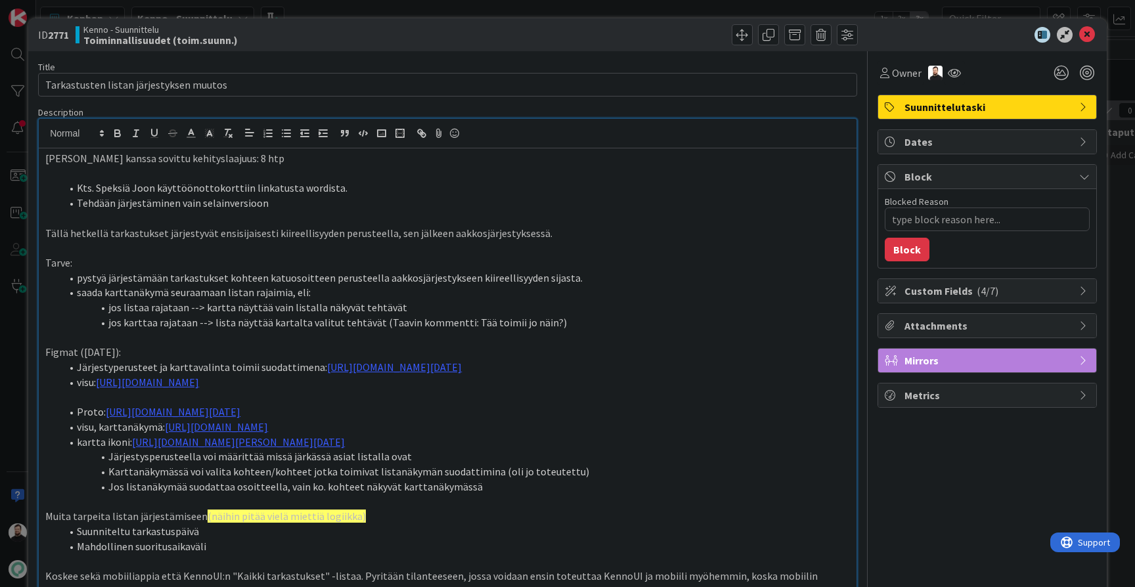
scroll to position [21, 0]
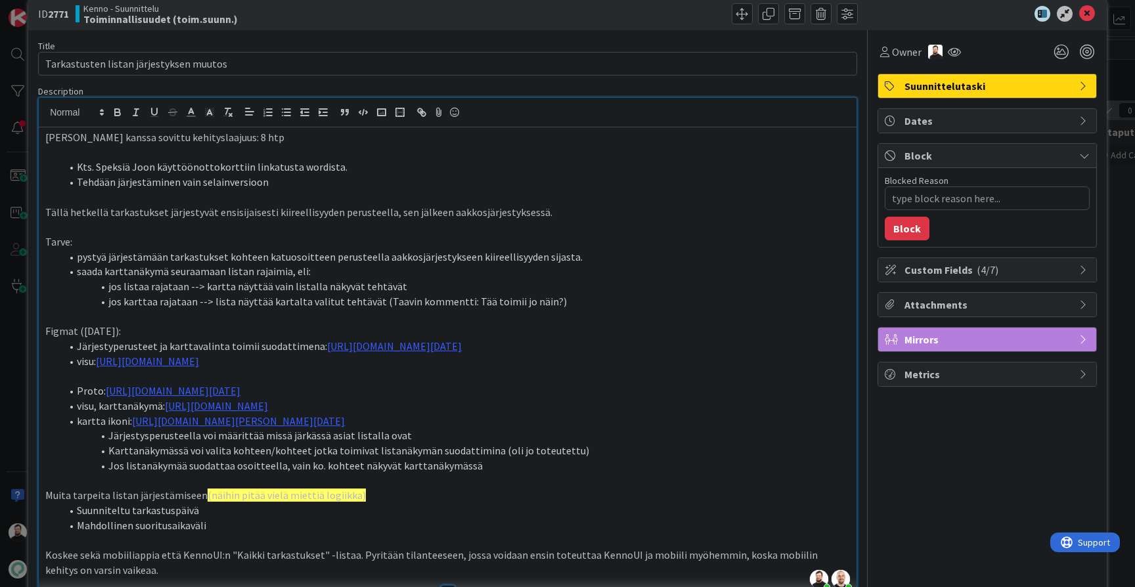
click at [631, 239] on p "Tarve:" at bounding box center [447, 242] width 805 height 15
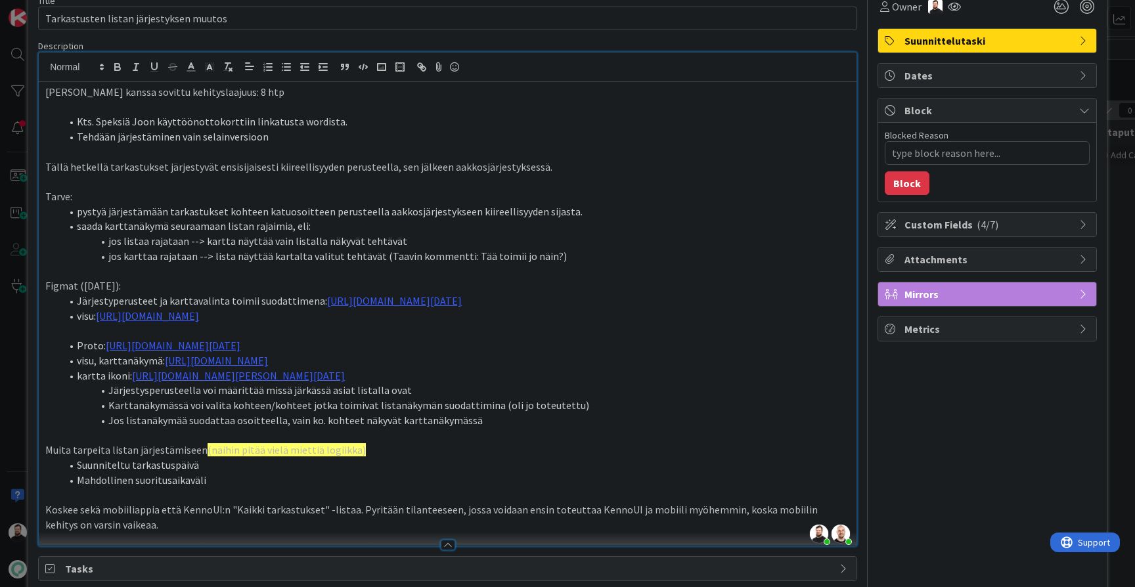
scroll to position [68, 0]
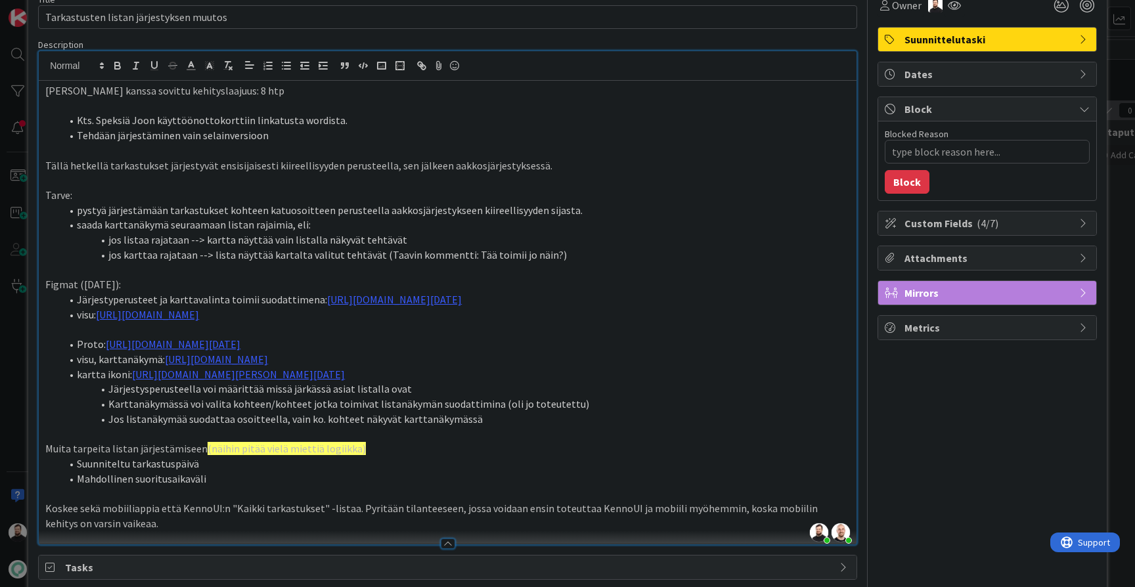
click at [617, 203] on li "pystyä järjestämään tarkastukset kohteen katuosoitteen perusteella aakkosjärjes…" at bounding box center [455, 210] width 789 height 15
click at [617, 189] on p "Tarve:" at bounding box center [447, 195] width 805 height 15
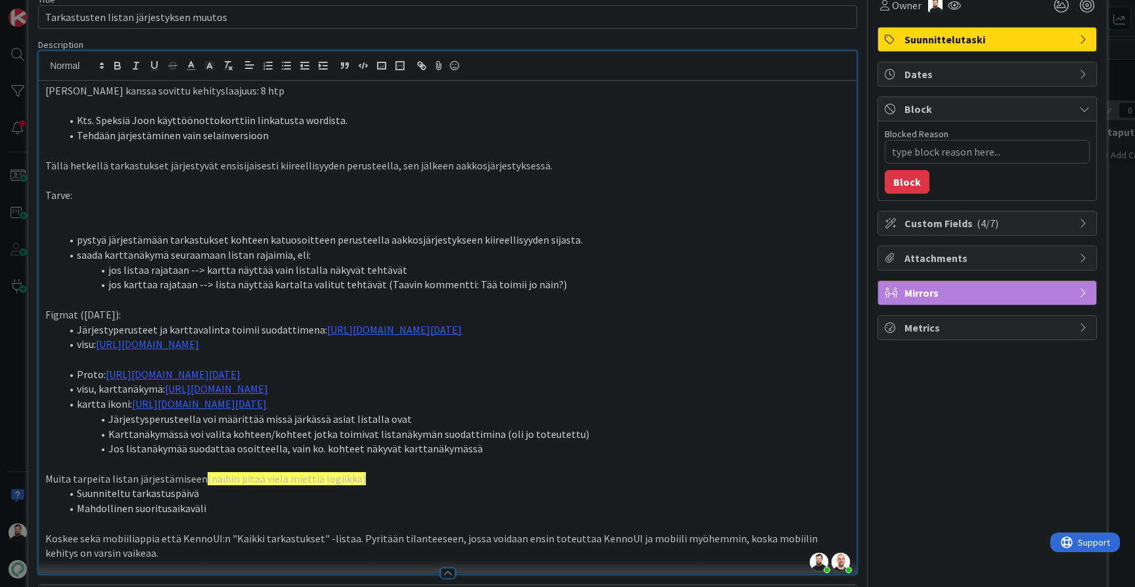
type textarea "x"
click at [77, 236] on span at bounding box center [77, 240] width 0 height 15
click at [76, 235] on li "pystyä järjestämään tarkastukset kohteen katuosoitteen perusteella aakkosjärjes…" at bounding box center [455, 240] width 789 height 15
click at [469, 248] on li "saada karttanäkymä seuraamaan listan rajaimia, eli:" at bounding box center [455, 255] width 789 height 15
click at [76, 252] on li "saada karttanäkymä seuraamaan listan rajaimia, eli:" at bounding box center [455, 255] width 789 height 15
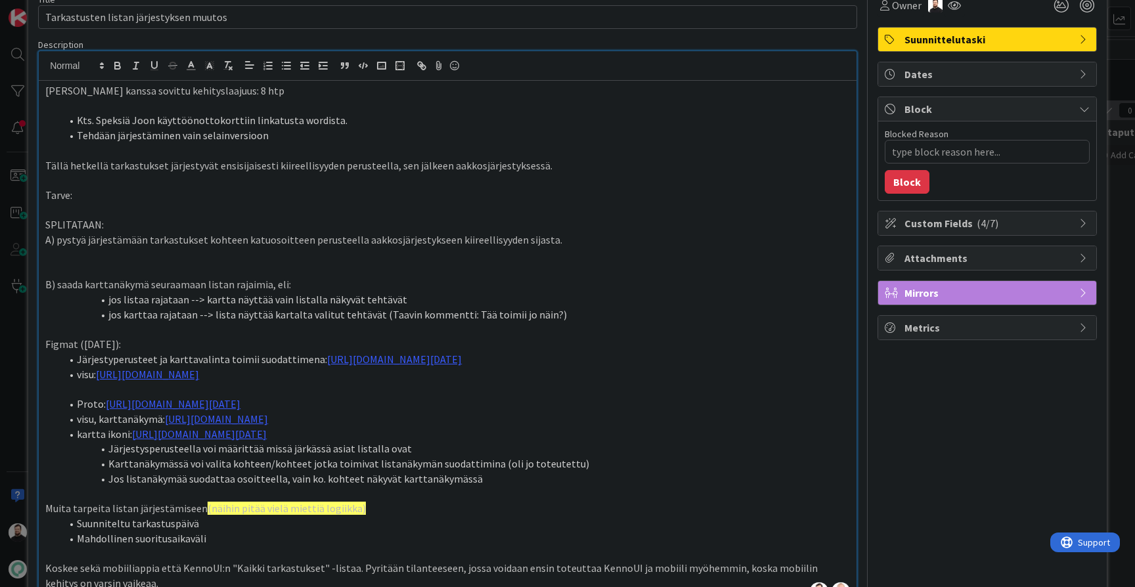
click at [167, 248] on p at bounding box center [447, 255] width 805 height 15
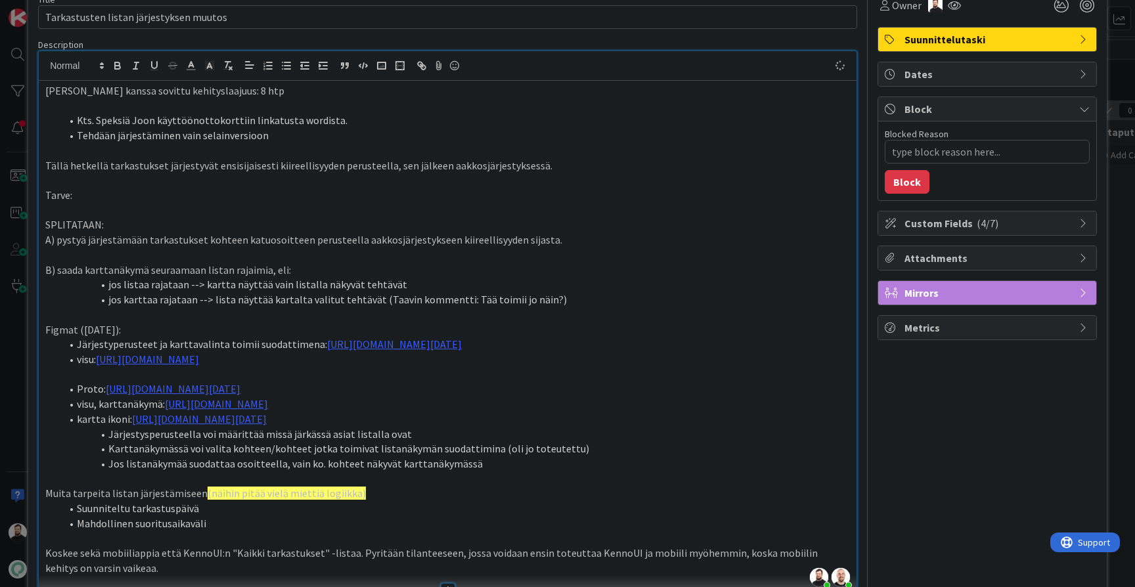
click at [120, 218] on p "SPLITATAAN:" at bounding box center [447, 225] width 805 height 15
click at [588, 297] on li "jos karttaa rajataan --> lista näyttää kartalta valitut tehtävät (Taavin kommen…" at bounding box center [455, 299] width 789 height 15
drag, startPoint x: 588, startPoint y: 297, endPoint x: 369, endPoint y: 296, distance: 218.8
click at [369, 296] on li "jos karttaa rajataan --> lista näyttää kartalta valitut tehtävät (Taavin kommen…" at bounding box center [455, 299] width 789 height 15
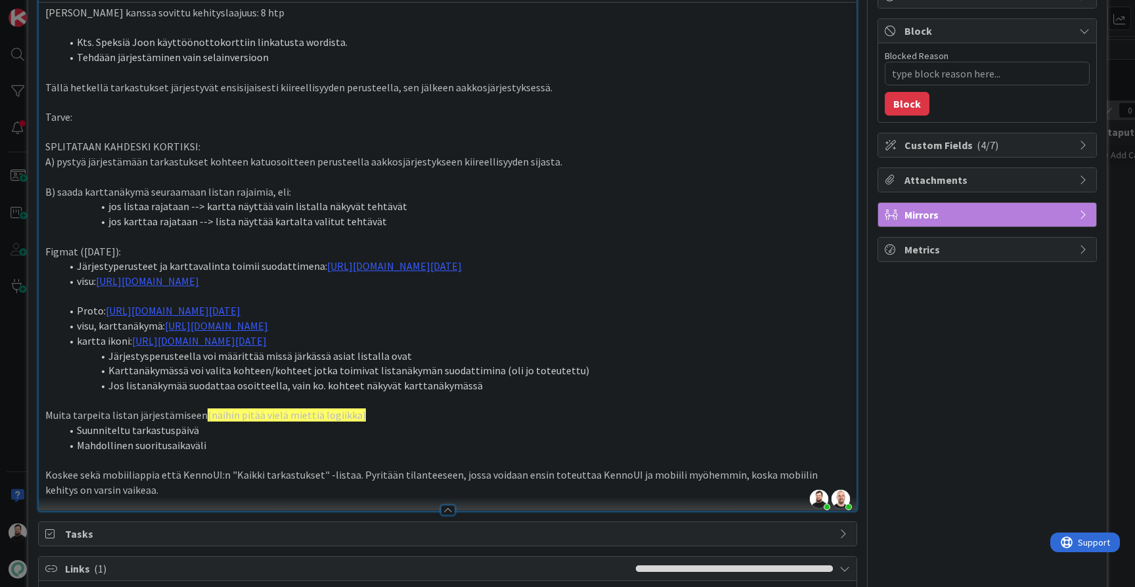
scroll to position [147, 0]
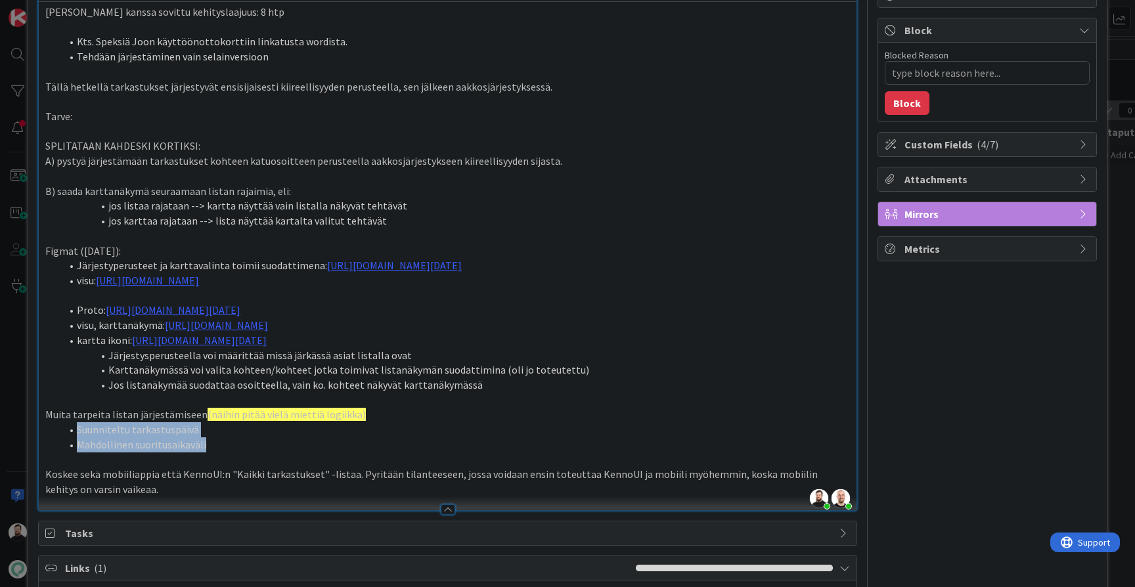
drag, startPoint x: 229, startPoint y: 457, endPoint x: 70, endPoint y: 447, distance: 158.7
click at [70, 447] on ol "Suunniteltu tarkastuspäivä Mahdollinen suoritusaikaväli" at bounding box center [447, 438] width 805 height 30
copy ol "Suunniteltu tarkastuspäivä Mahdollinen suoritusaikaväli"
click at [463, 169] on p at bounding box center [447, 176] width 805 height 15
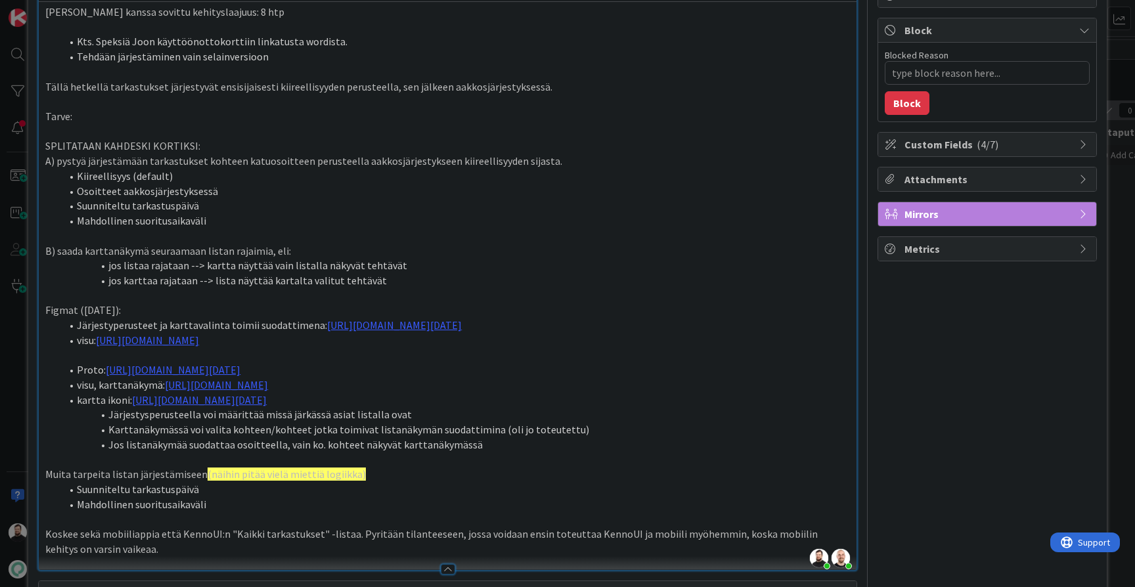
click at [541, 288] on p at bounding box center [447, 295] width 805 height 15
click at [568, 262] on li "jos listaa rajataan --> kartta näyttää vain listalla näkyvät tehtävät" at bounding box center [455, 265] width 789 height 15
click at [558, 273] on li "jos karttaa rajataan --> lista näyttää kartalta valitut tehtävät" at bounding box center [455, 280] width 789 height 15
click at [532, 206] on li "Suunniteltu tarkastuspäivä" at bounding box center [455, 205] width 789 height 15
click at [549, 191] on li "Osoitteet aakkosjärjestyksessä" at bounding box center [455, 191] width 789 height 15
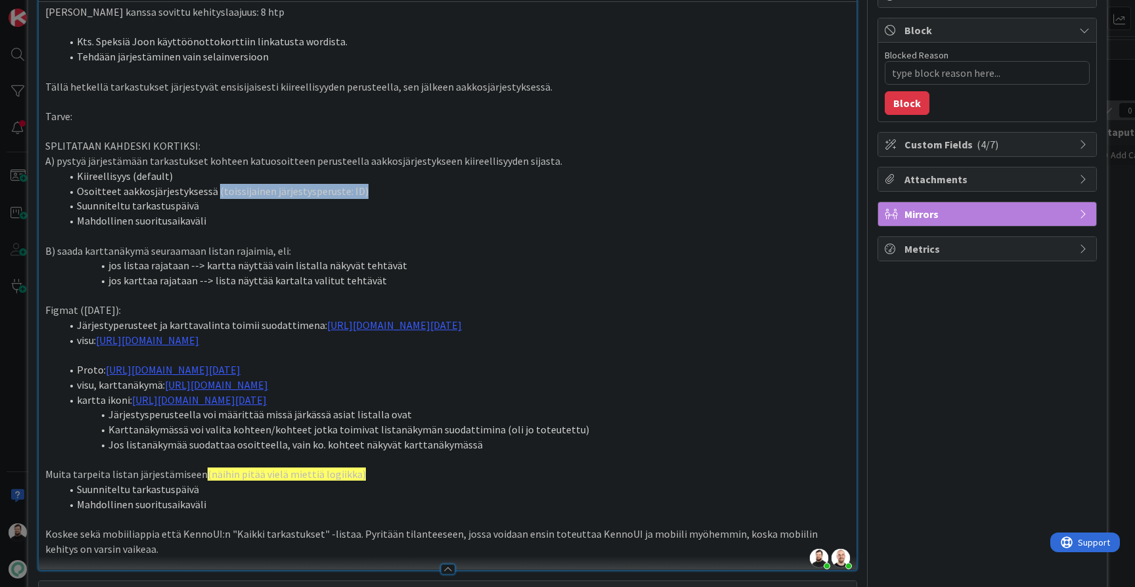
drag, startPoint x: 380, startPoint y: 182, endPoint x: 214, endPoint y: 185, distance: 166.3
click at [214, 185] on li "Osoitteet aakkosjärjestyksessä (toissijainen järjestysperuste: ID)" at bounding box center [455, 191] width 789 height 15
copy li "(toissijainen järjestysperuste: ID)"
click at [246, 204] on li "Suunniteltu tarkastuspäivä" at bounding box center [455, 205] width 789 height 15
click at [279, 214] on li "Mahdollinen suoritusaikaväli" at bounding box center [455, 221] width 789 height 15
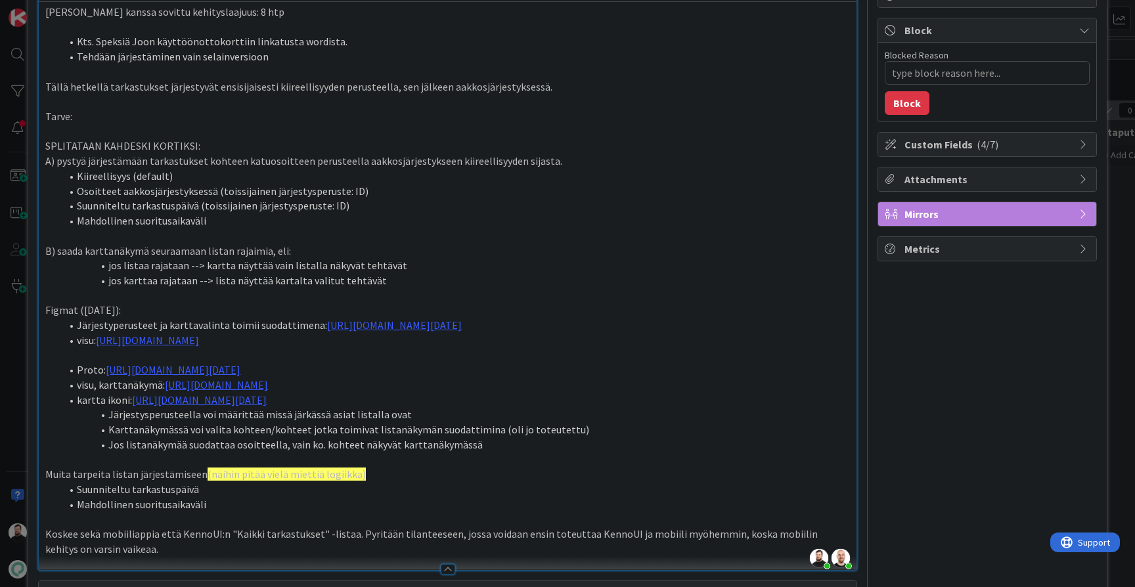
click at [332, 198] on li "Suunniteltu tarkastuspäivä (toissijainen järjestysperuste: ID)" at bounding box center [455, 205] width 789 height 15
click at [401, 229] on p at bounding box center [447, 236] width 805 height 15
click at [420, 218] on li "Mahdollinen suoritusaikaväli" at bounding box center [455, 221] width 789 height 15
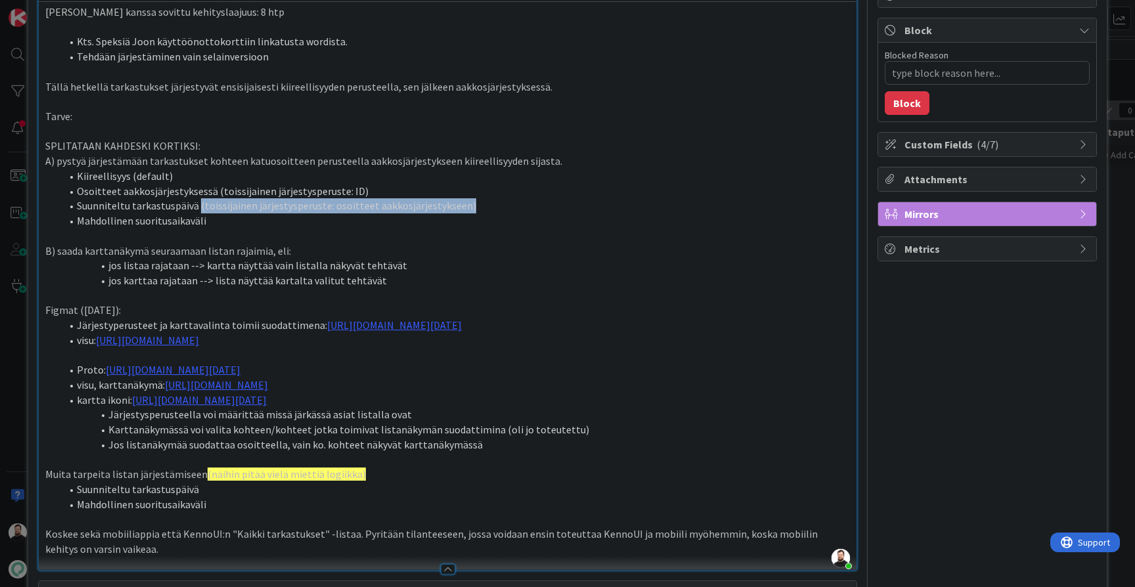
drag, startPoint x: 475, startPoint y: 200, endPoint x: 197, endPoint y: 206, distance: 278.0
click at [197, 206] on li "Suunniteltu tarkastuspäivä (toissijainen järjestysperuste: osoitteet aakkosjärj…" at bounding box center [455, 205] width 789 height 15
copy li "(toissijainen järjestysperuste: osoitteet aakkosjärjestykseen)"
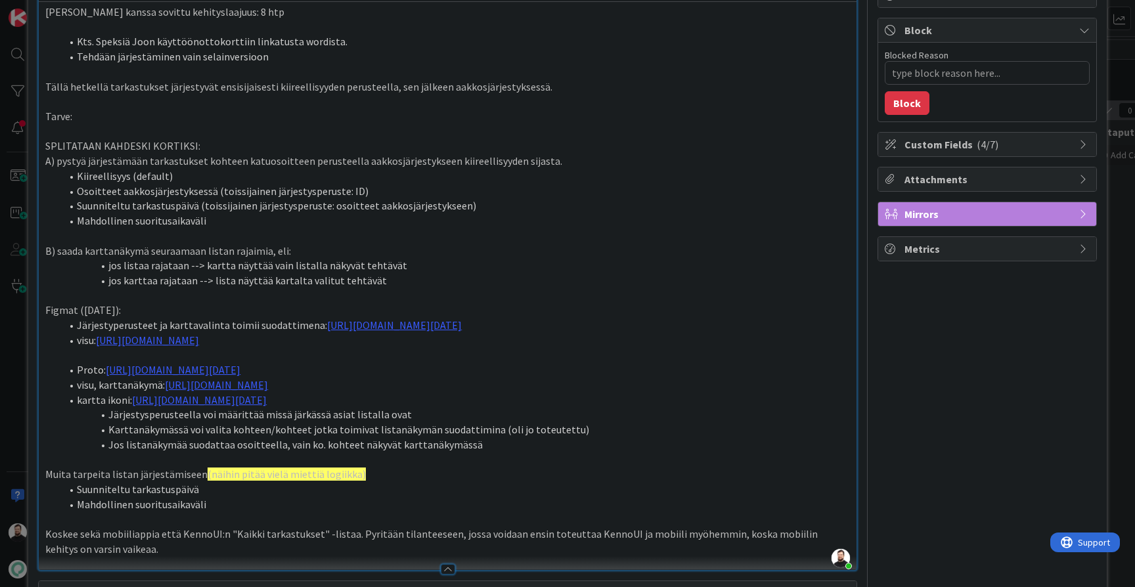
click at [319, 229] on p at bounding box center [447, 236] width 805 height 15
click at [324, 214] on li "Mahdollinen suoritusaikaväli" at bounding box center [455, 221] width 789 height 15
click at [204, 215] on li "Mahdollinen suoritusaikaväli (toissijainen järjestysperuste: osoitteet aakkosjä…" at bounding box center [455, 221] width 789 height 15
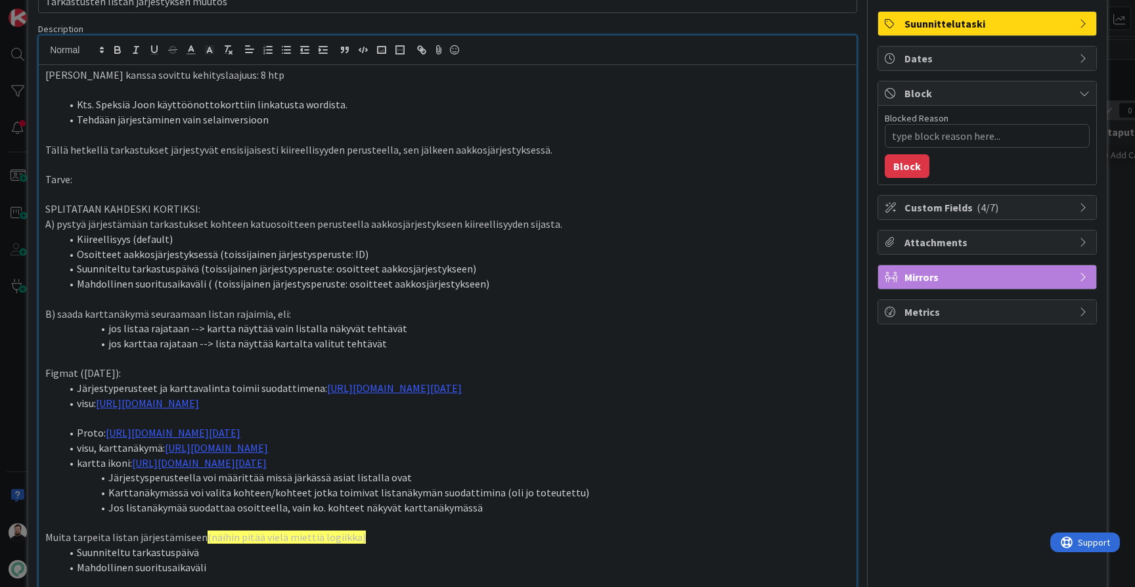
scroll to position [86, 0]
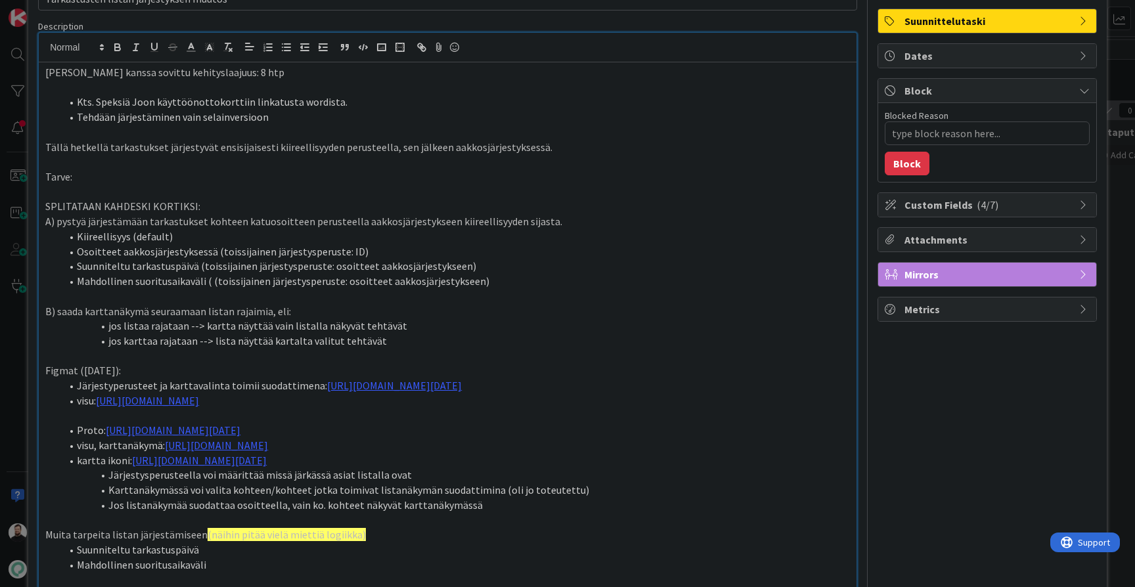
click at [564, 147] on p "Tällä hetkellä tarkastukset järjestyvät ensisijaisesti kiireellisyyden perustee…" at bounding box center [447, 147] width 805 height 15
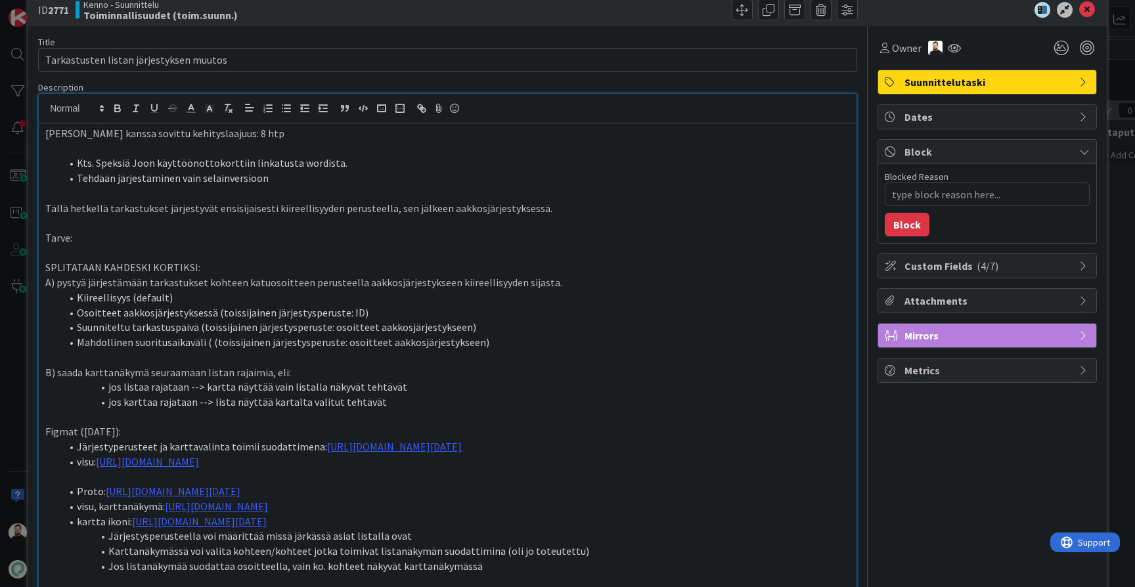
scroll to position [47, 0]
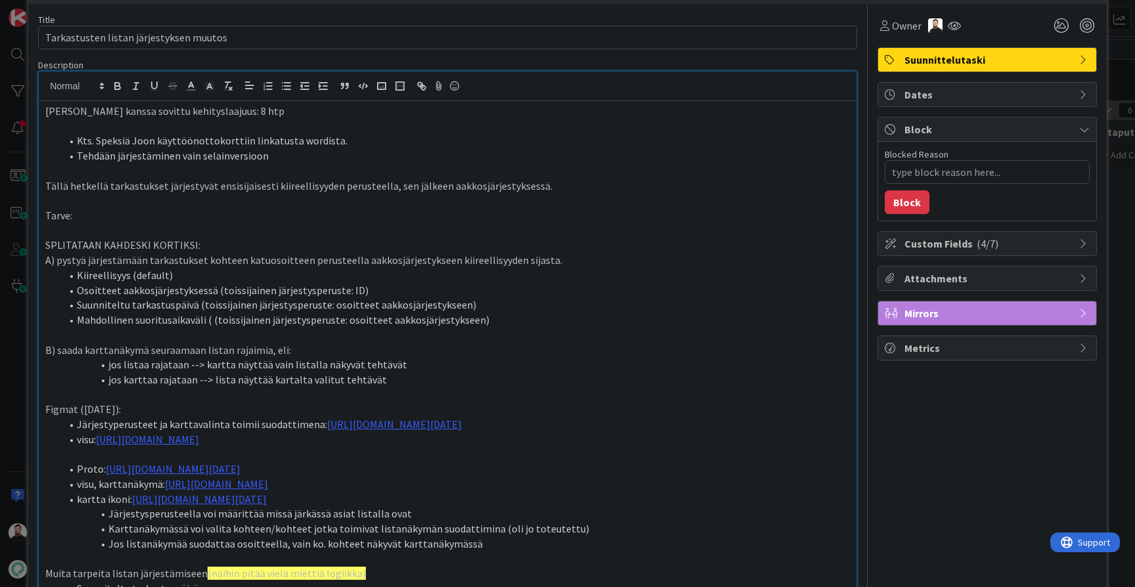
click at [511, 317] on li "Mahdollinen suoritusaikaväli ( (toissijainen järjestysperuste: osoitteet aakkos…" at bounding box center [455, 320] width 789 height 15
click at [208, 316] on li "Mahdollinen suoritusaikaväli ( (toissijainen järjestysperuste: osoitteet aakkos…" at bounding box center [455, 320] width 789 height 15
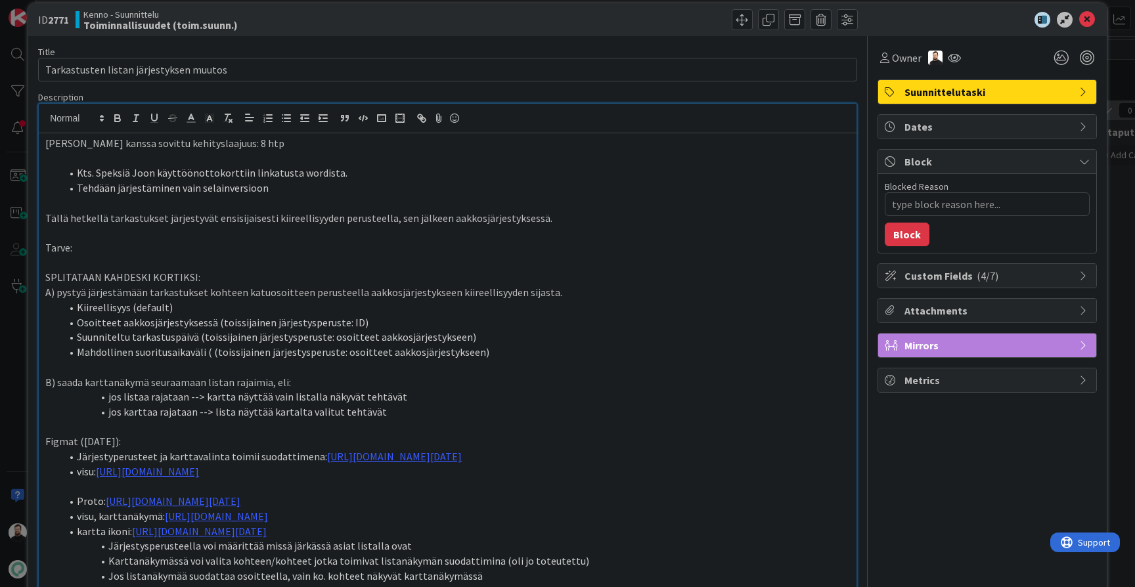
scroll to position [14, 0]
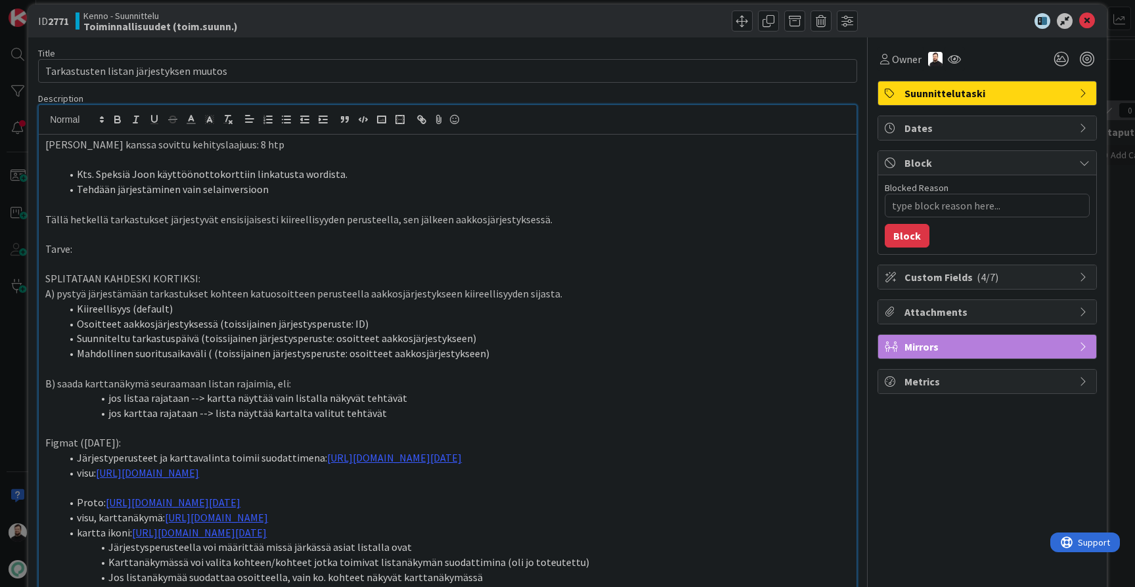
click at [81, 363] on p at bounding box center [447, 368] width 805 height 15
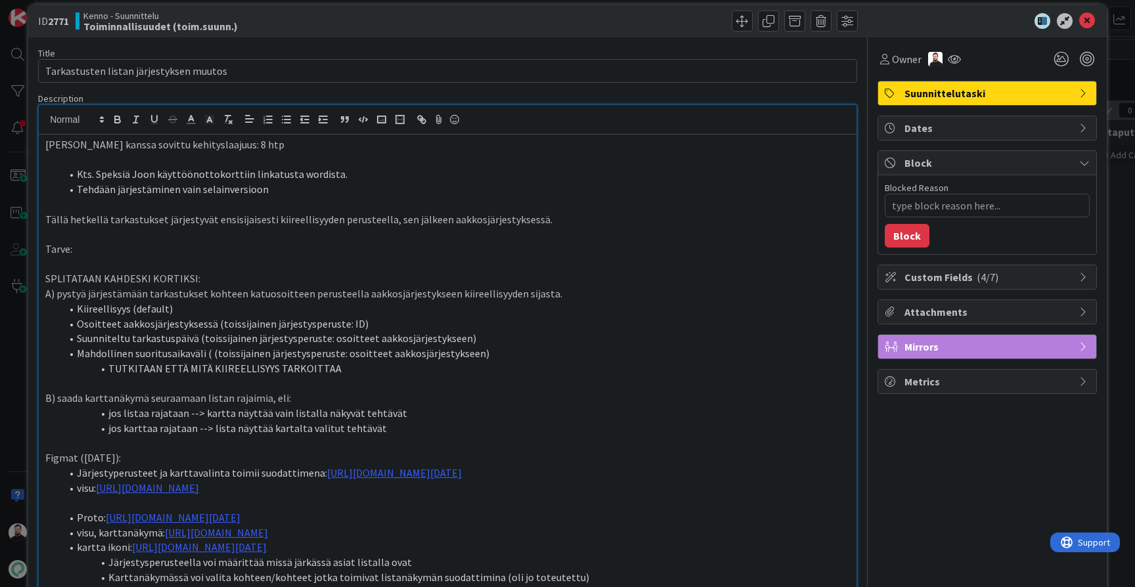
click at [348, 367] on li "TUTKITAAN ETTÄ MITÄ KIIREELLISYYS TARKOITTAA" at bounding box center [455, 368] width 789 height 15
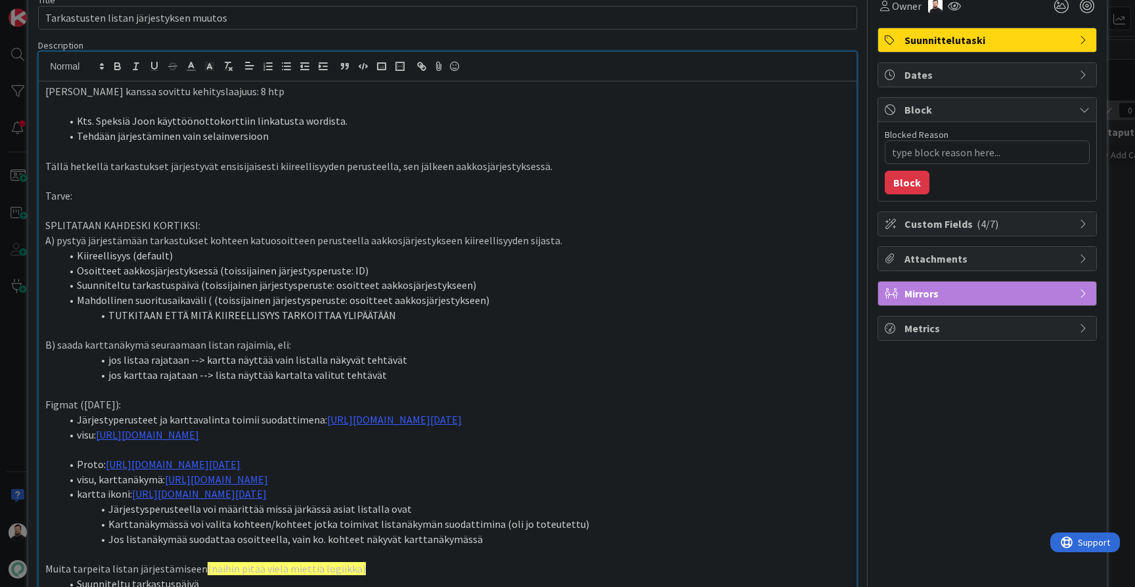
scroll to position [72, 0]
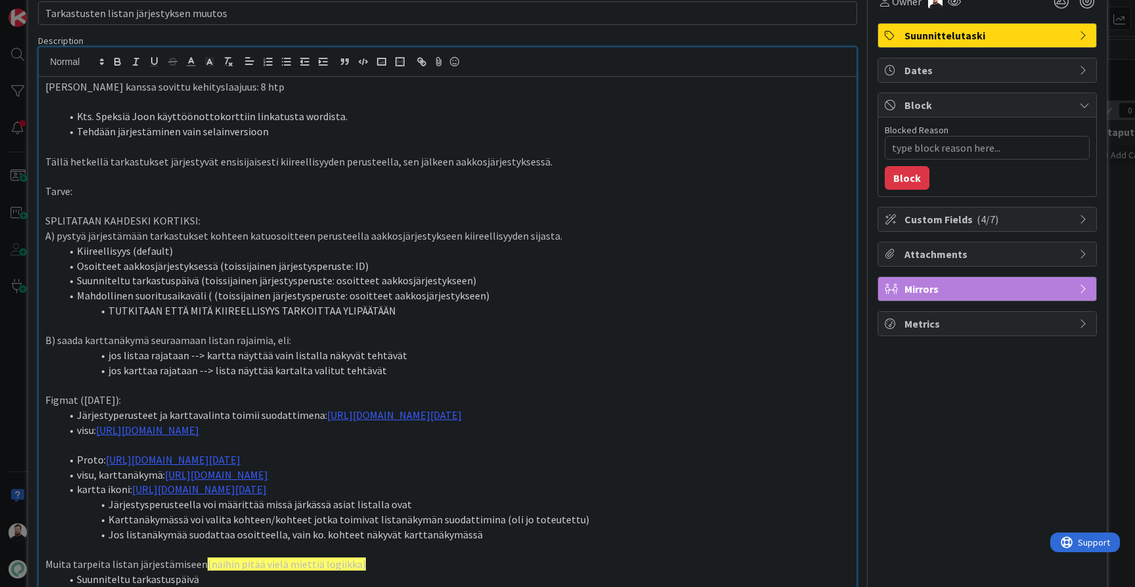
click at [339, 381] on p at bounding box center [447, 385] width 805 height 15
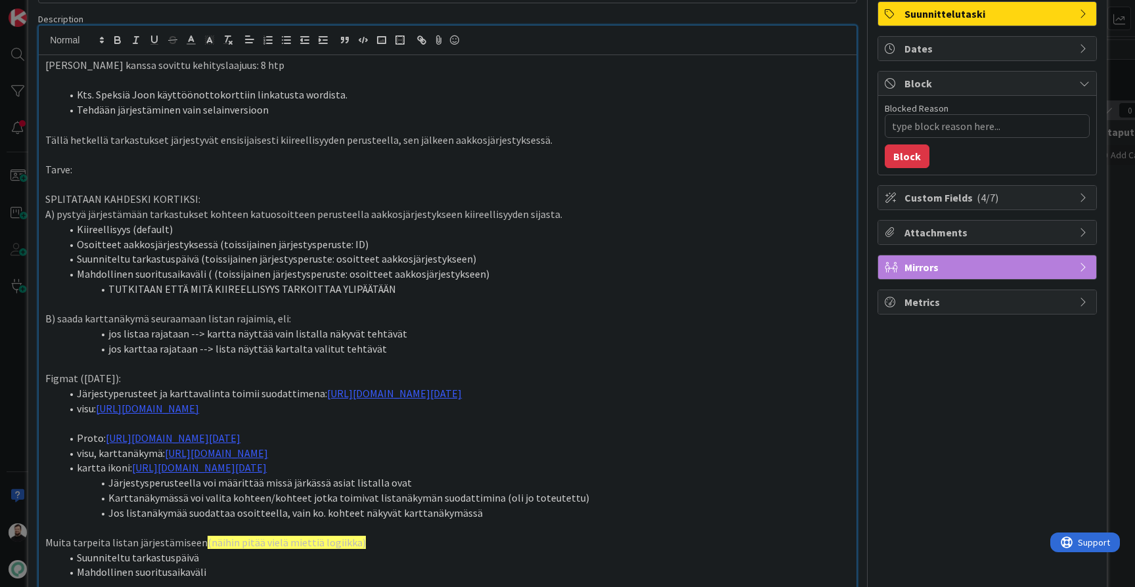
scroll to position [81, 0]
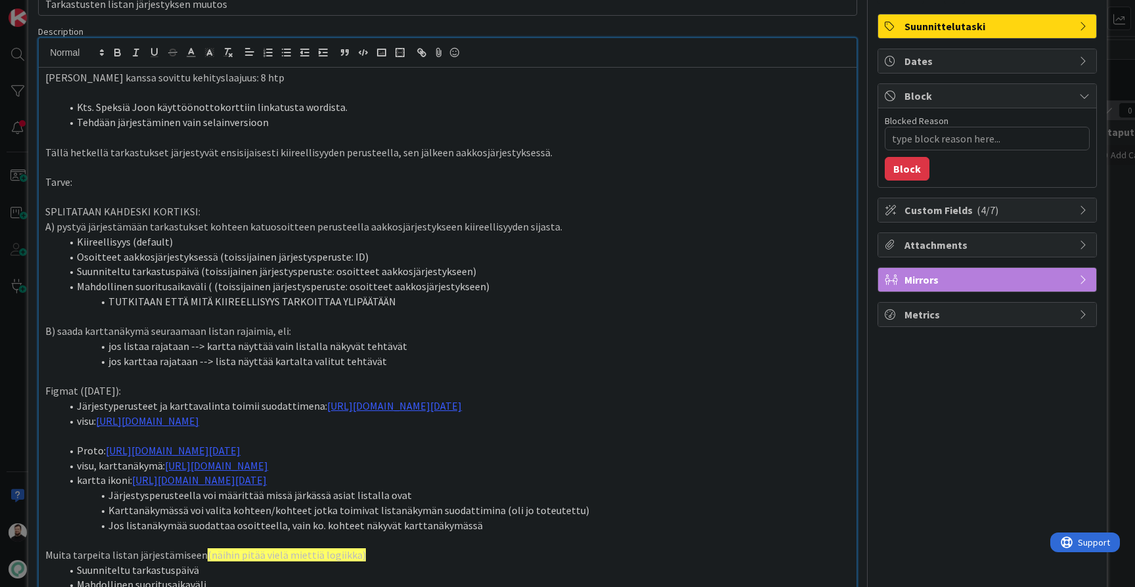
click at [447, 295] on li "TUTKITAAN ETTÄ MITÄ KIIREELLISYYS TARKOITTAA YLIPÄÄTÄÄN" at bounding box center [455, 301] width 789 height 15
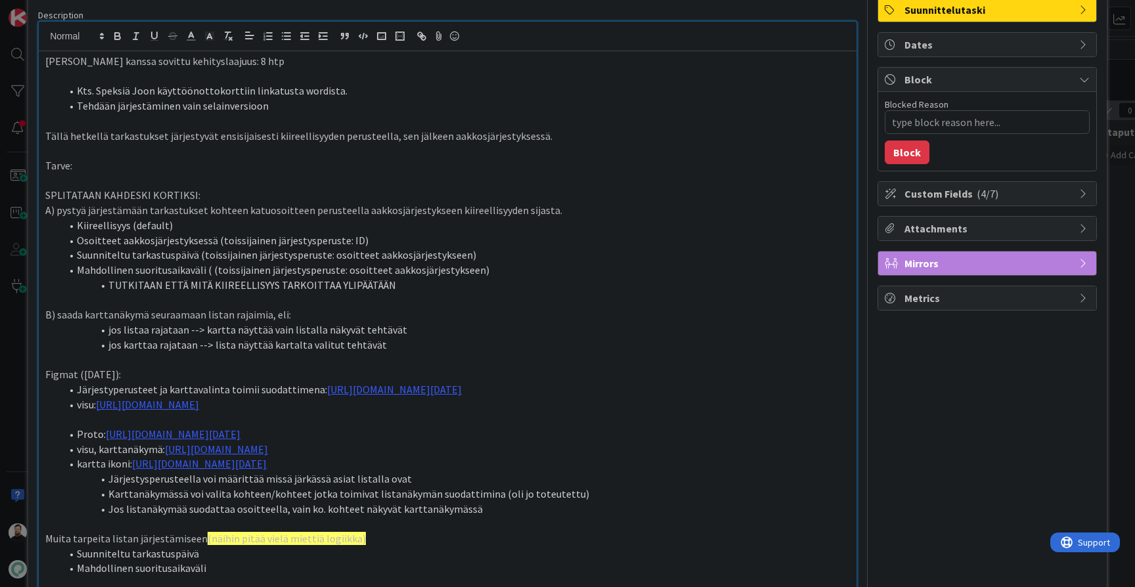
scroll to position [101, 0]
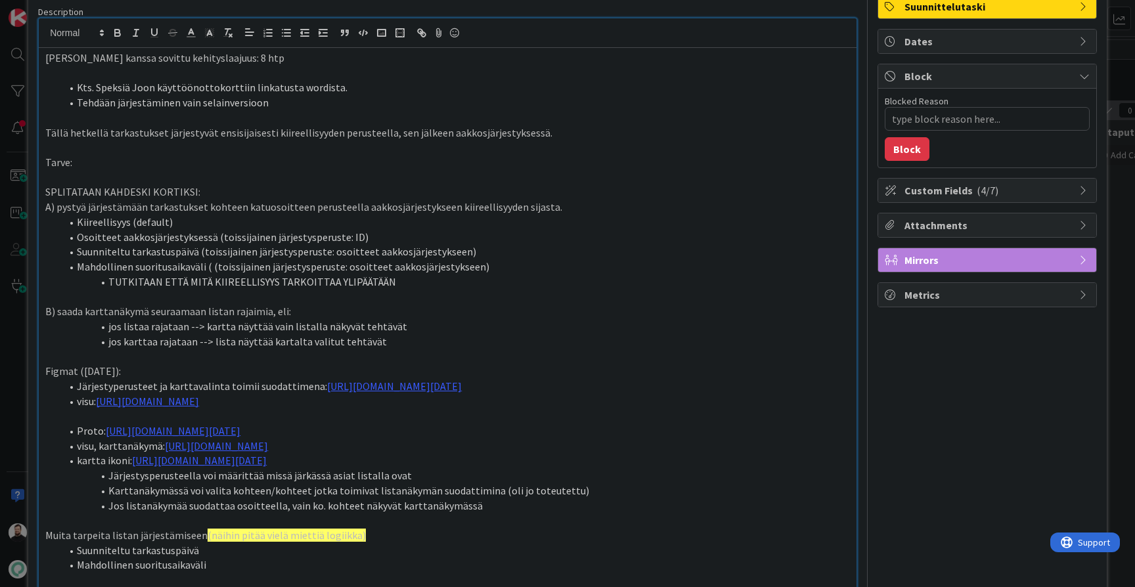
click at [417, 334] on li "jos karttaa rajataan --> lista näyttää kartalta valitut tehtävät" at bounding box center [455, 341] width 789 height 15
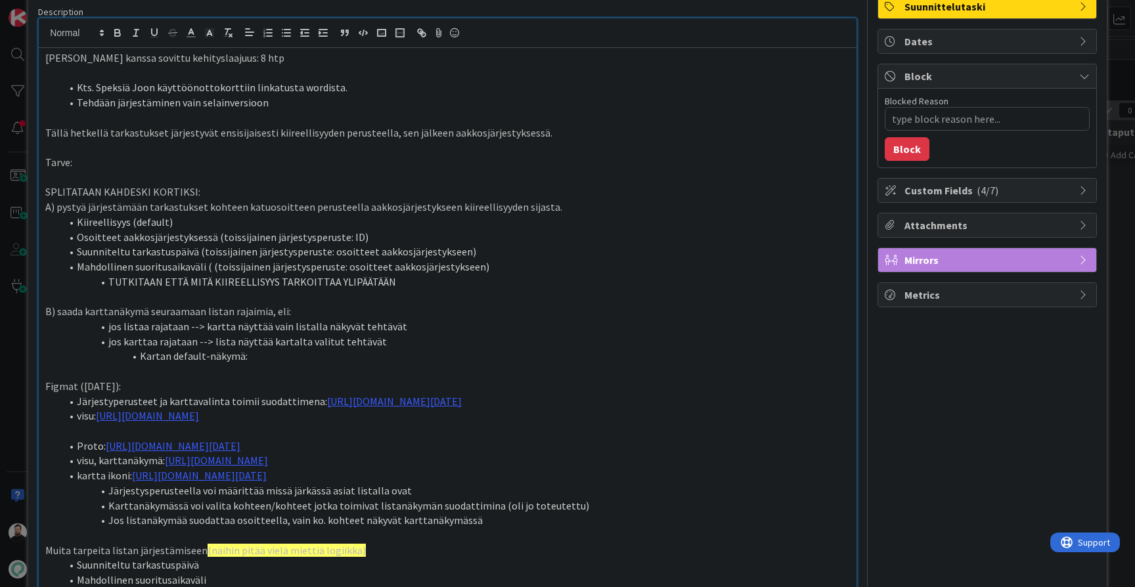
click at [241, 349] on li "Kartan default-näkymä:" at bounding box center [455, 356] width 789 height 15
click at [423, 364] on p at bounding box center [447, 371] width 805 height 15
click at [432, 350] on li "Kartan default-näkymä kun mitään osoitetta ei ole rajaimissa:" at bounding box center [455, 356] width 789 height 15
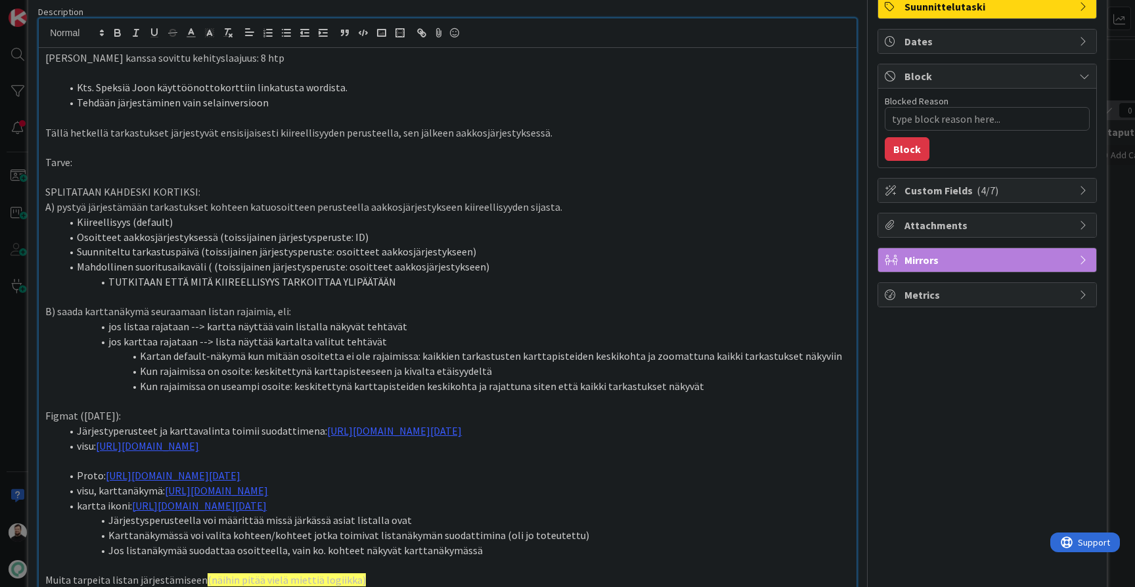
click at [346, 379] on li "Kun rajaimissa on useampi osoite: keskitettynä karttapisteiden keskikohta ja ra…" at bounding box center [455, 386] width 789 height 15
click at [831, 379] on li "Kun rajaimissa on useampi osoite: keskitettynä rajaimissa olevien osoitteiden k…" at bounding box center [455, 386] width 789 height 15
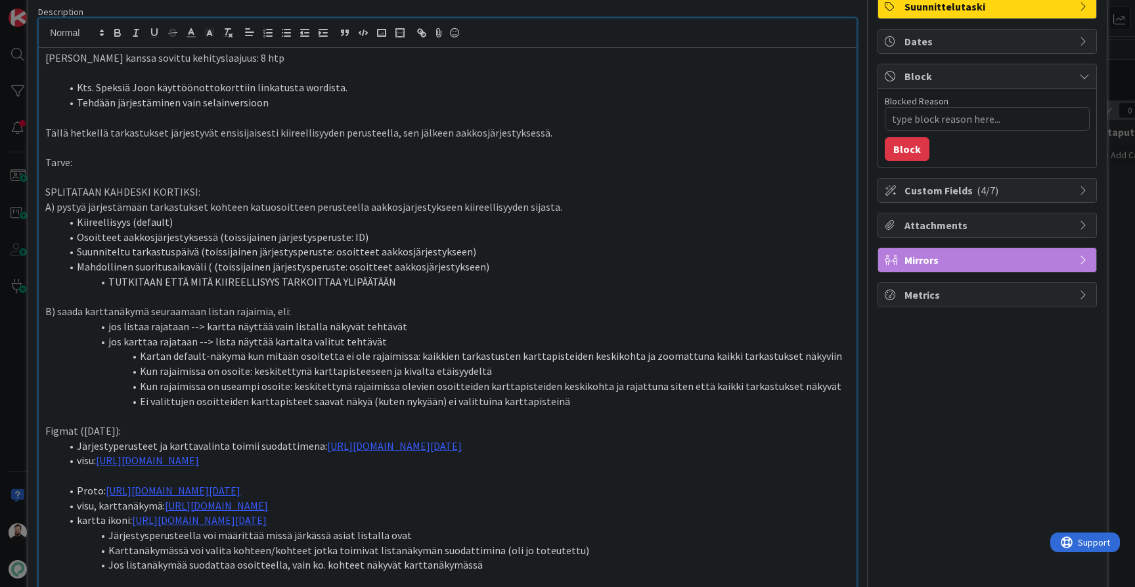
click at [445, 394] on li "Ei valittujen osoitteiden karttapisteet saavat näkyä (kuten nykyään) ei valittu…" at bounding box center [455, 401] width 789 height 15
click at [656, 394] on li "Ei valittujen osoitteiden karttapisteet saavat näkyä (kuten nykyään) ei-valittu…" at bounding box center [455, 401] width 789 height 15
click at [548, 279] on li "TUTKITAAN ETTÄ MITÄ KIIREELLISYYS TARKOITTAA YLIPÄÄTÄÄN" at bounding box center [455, 282] width 789 height 15
click at [496, 244] on li "Suunniteltu tarkastuspäivä (toissijainen järjestysperuste: osoitteet aakkosjärj…" at bounding box center [455, 251] width 789 height 15
click at [458, 246] on li "Suunniteltu tarkastuspäivä (toissijainen järjestysperuste: osoitteet aakkosjärj…" at bounding box center [455, 251] width 789 height 15
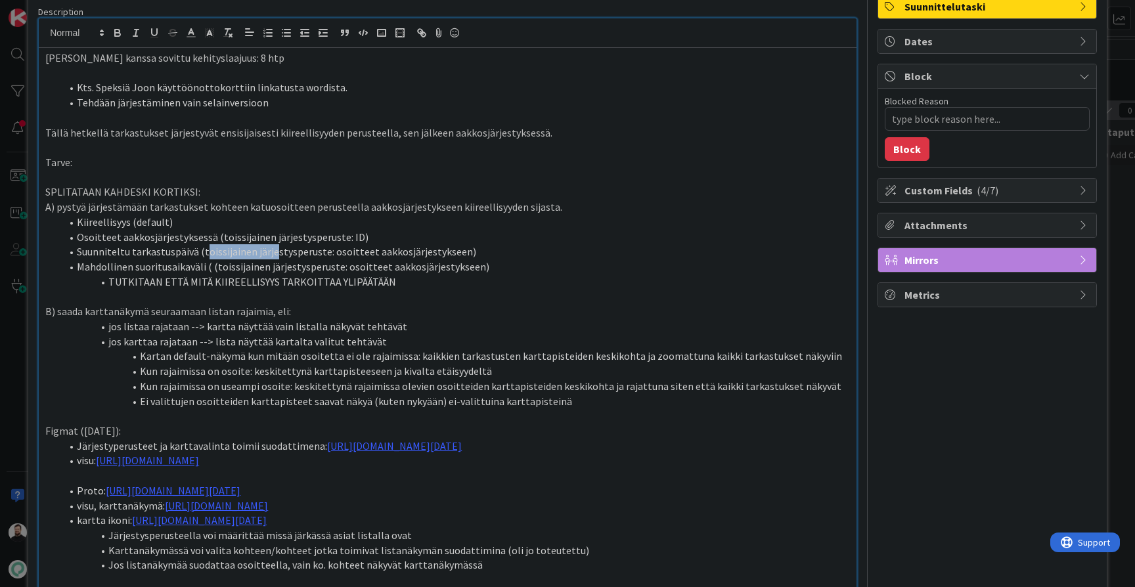
drag, startPoint x: 203, startPoint y: 246, endPoint x: 273, endPoint y: 249, distance: 70.4
click at [273, 249] on li "Suunniteltu tarkastuspäivä (toissijainen järjestysperuste: osoitteet aakkosjärj…" at bounding box center [455, 251] width 789 height 15
click at [352, 246] on li "Suunniteltu tarkastuspäivä (toissijainen järjestysperuste: osoitteet aakkosjärj…" at bounding box center [455, 251] width 789 height 15
click at [454, 248] on li "Suunniteltu tarkastuspäivä (toissijainen järjestysperuste: osoitteet aakkosjärj…" at bounding box center [455, 251] width 789 height 15
click at [524, 252] on li "Suunniteltu tarkastuspäivä (toissijainen järjestysperuste: osoitteet aakkosjärj…" at bounding box center [455, 251] width 789 height 15
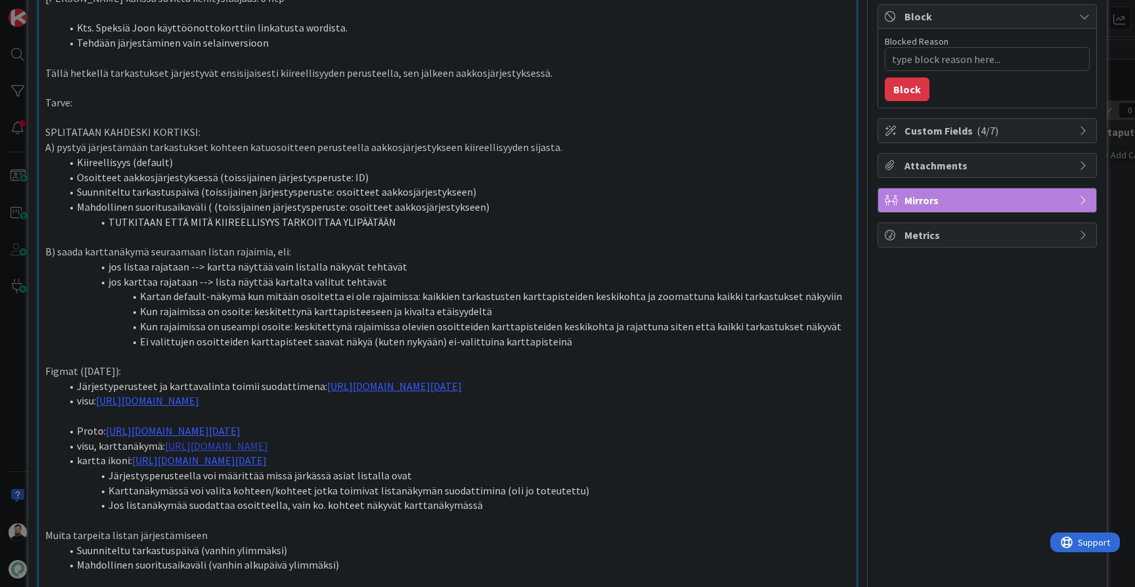
scroll to position [248, 0]
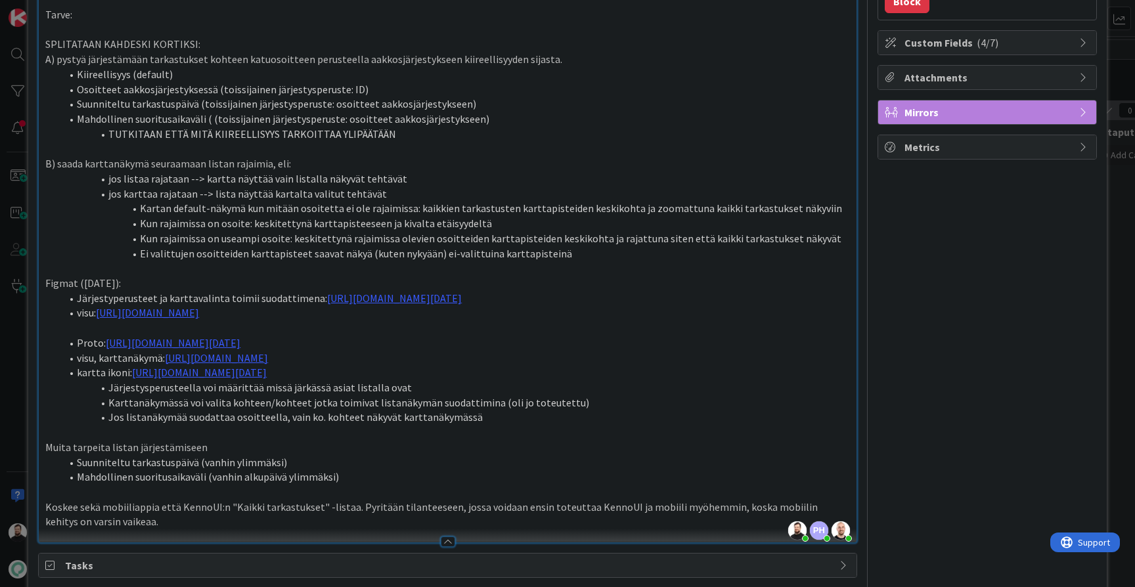
click at [418, 127] on li "TUTKITAAN ETTÄ MITÄ KIIREELLISYYS TARKOITTAA YLIPÄÄTÄÄN" at bounding box center [455, 134] width 789 height 15
click at [208, 112] on li "Mahdollinen suoritusaikaväli ( (toissijainen järjestysperuste: osoitteet aakkos…" at bounding box center [455, 119] width 789 height 15
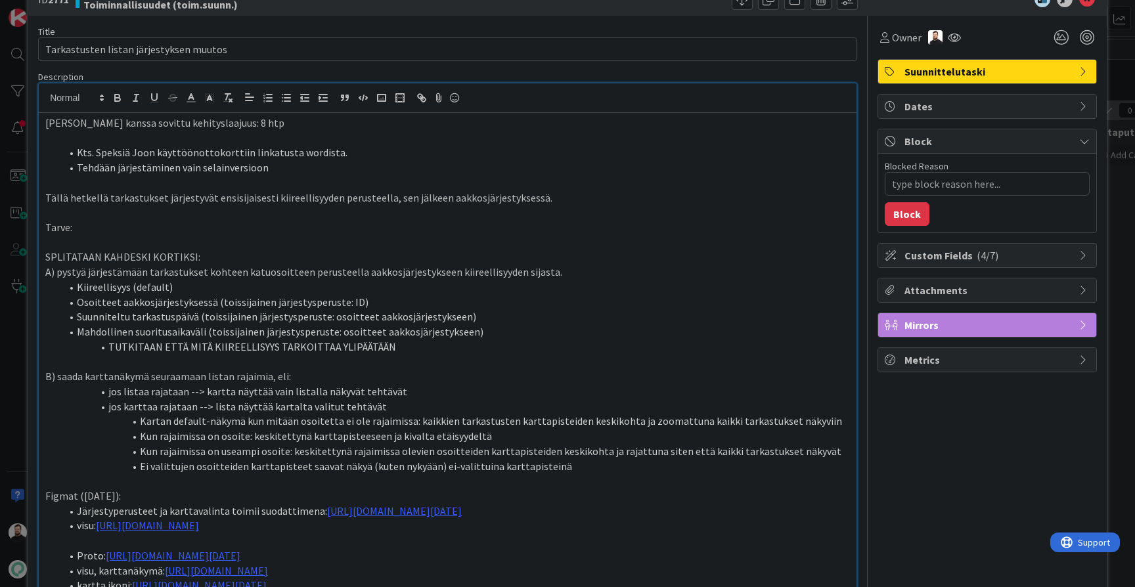
scroll to position [0, 0]
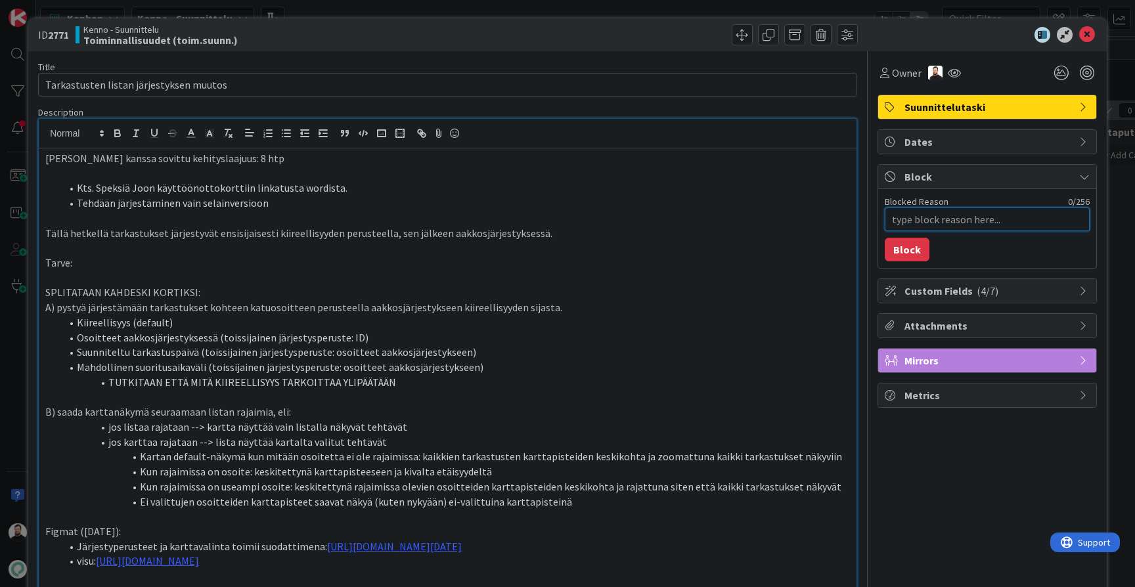
click at [937, 220] on textarea "Blocked Reason" at bounding box center [987, 220] width 205 height 24
type textarea "x"
type textarea "pi"
type textarea "x"
type textarea "pilk"
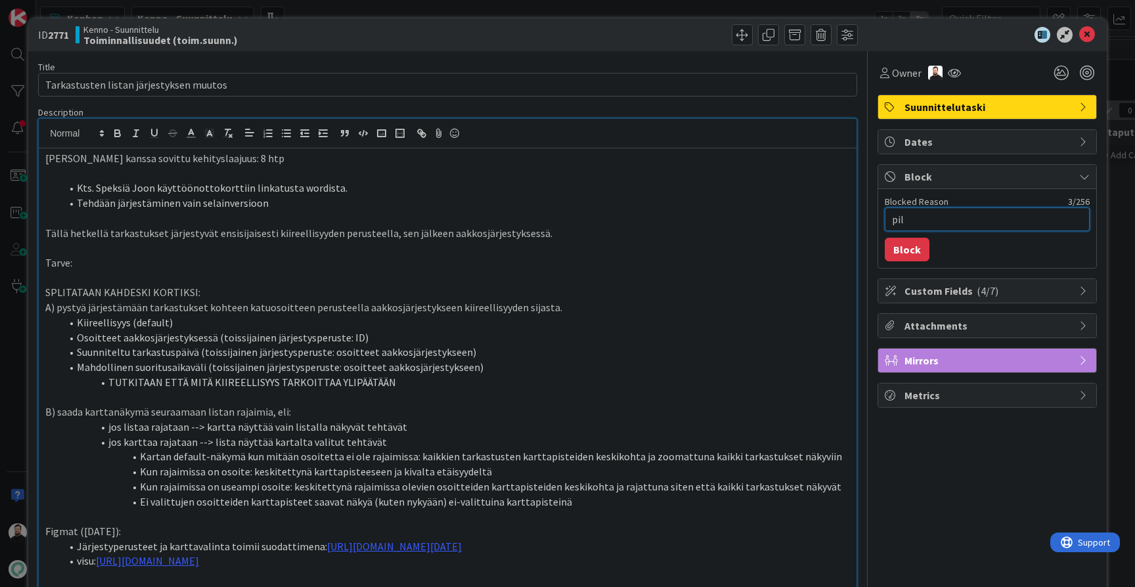
type textarea "x"
type textarea "pilko"
type textarea "x"
type textarea "pilkot"
type textarea "x"
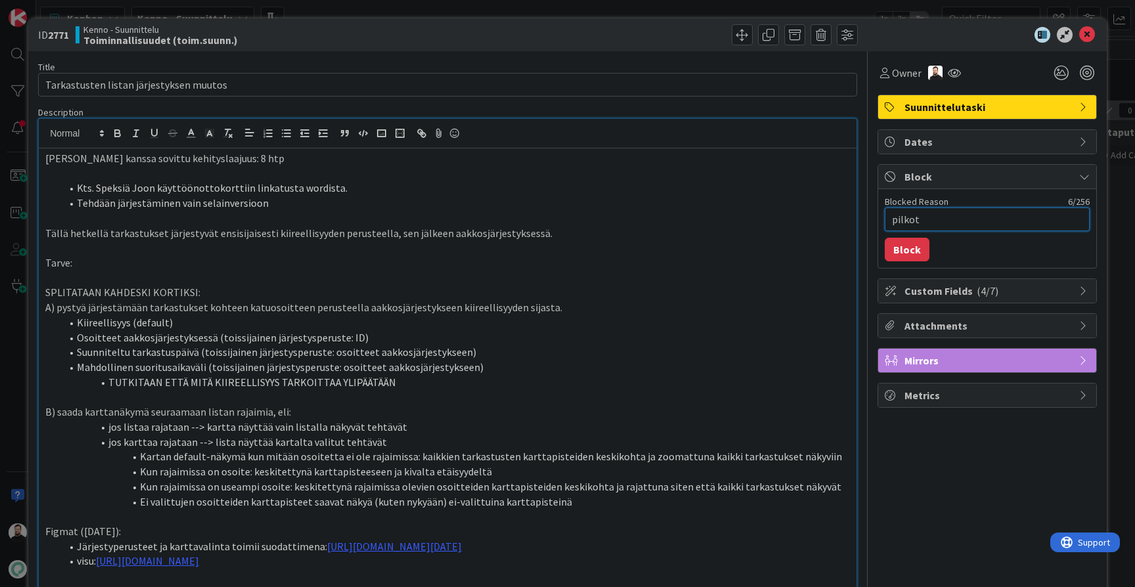
type textarea "pilkota"
type textarea "x"
type textarea "pilkotaan"
click at [904, 248] on button "Block" at bounding box center [907, 250] width 45 height 24
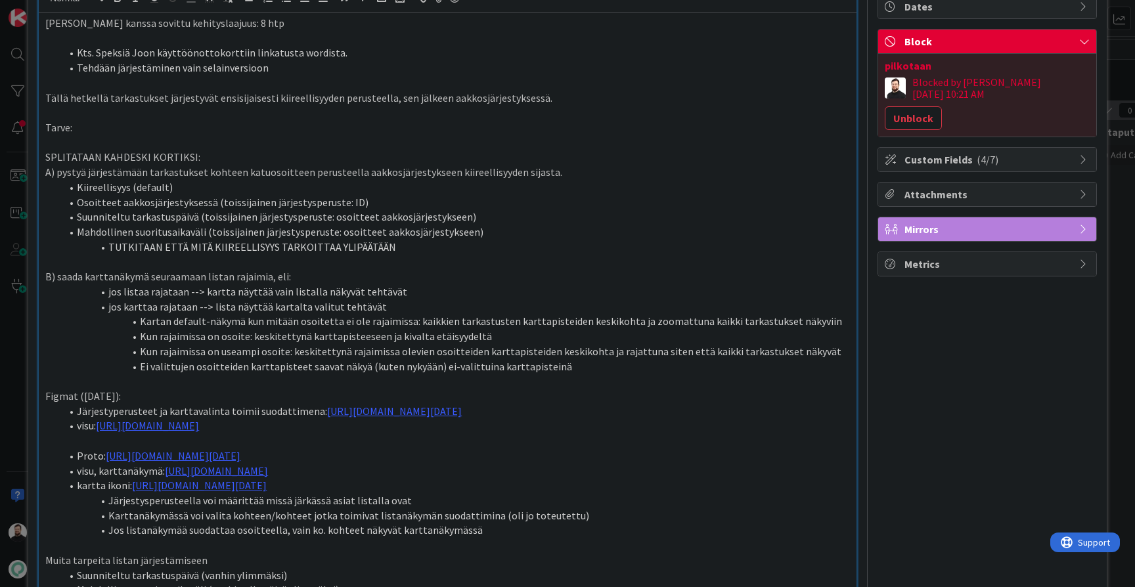
scroll to position [141, 0]
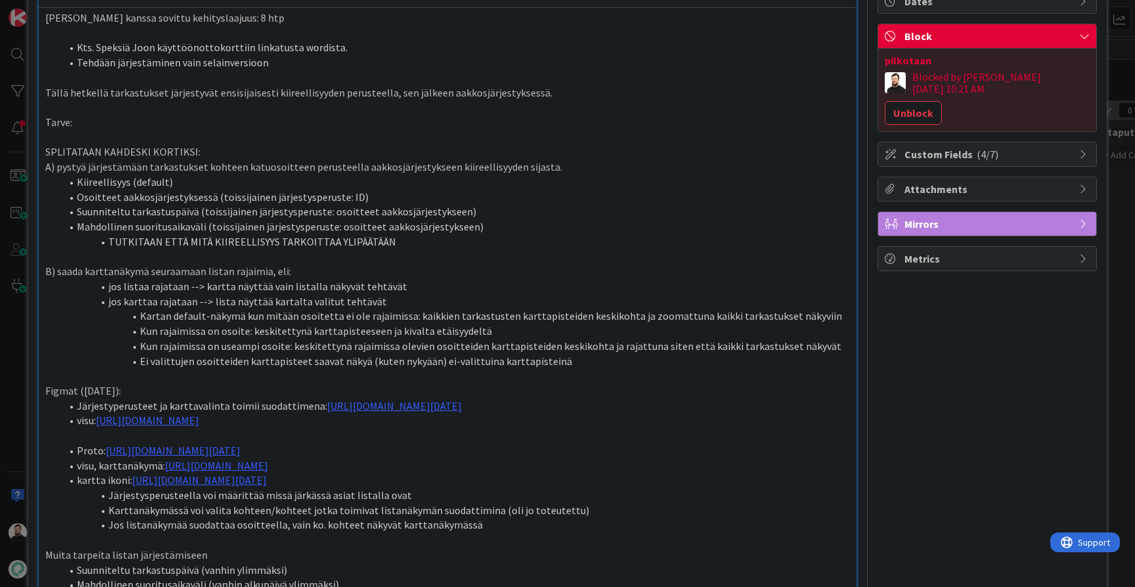
click at [16, 331] on div "ID 2771 Kenno - Suunnittelu Toiminnallisuudet (toim.suunn.) Title 39 / 128 Tark…" at bounding box center [567, 293] width 1135 height 587
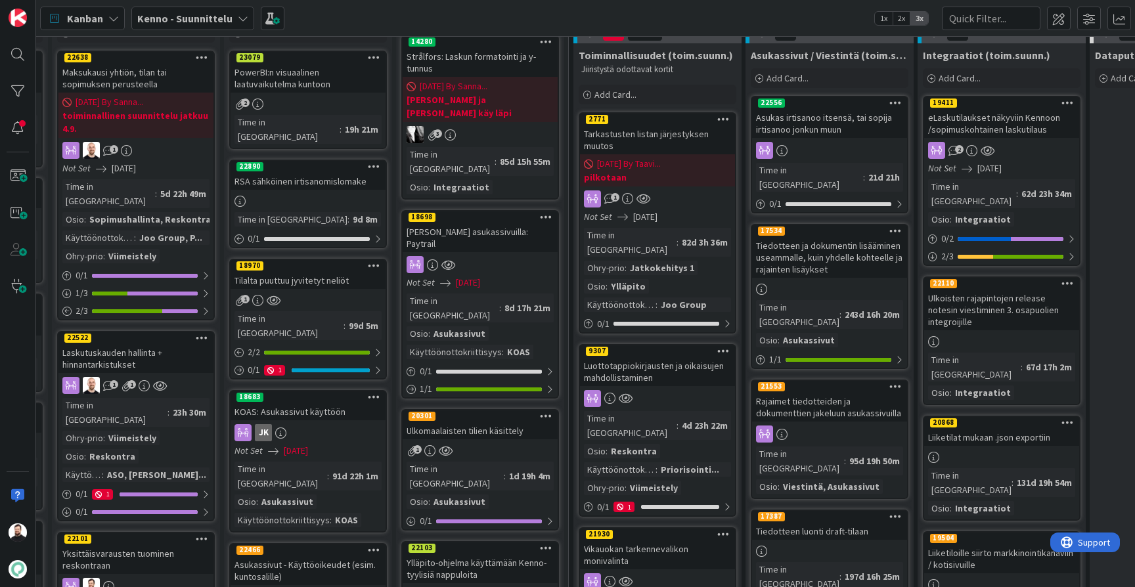
click at [630, 357] on div "Luottotappiokirjausten ja oikaisujen mahdollistaminen" at bounding box center [657, 371] width 155 height 29
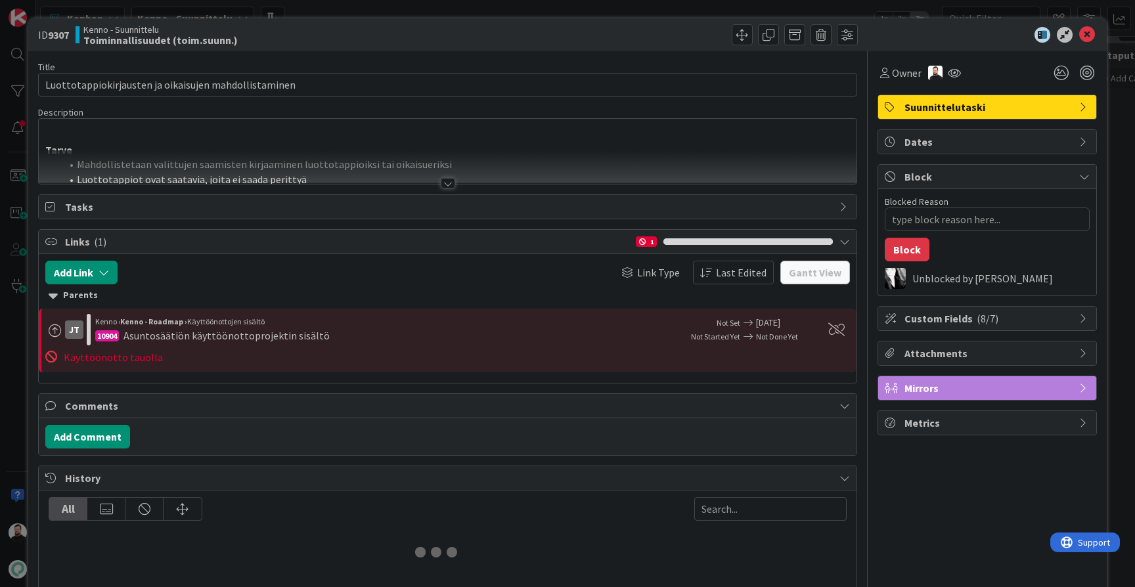
click at [449, 184] on div at bounding box center [448, 183] width 14 height 11
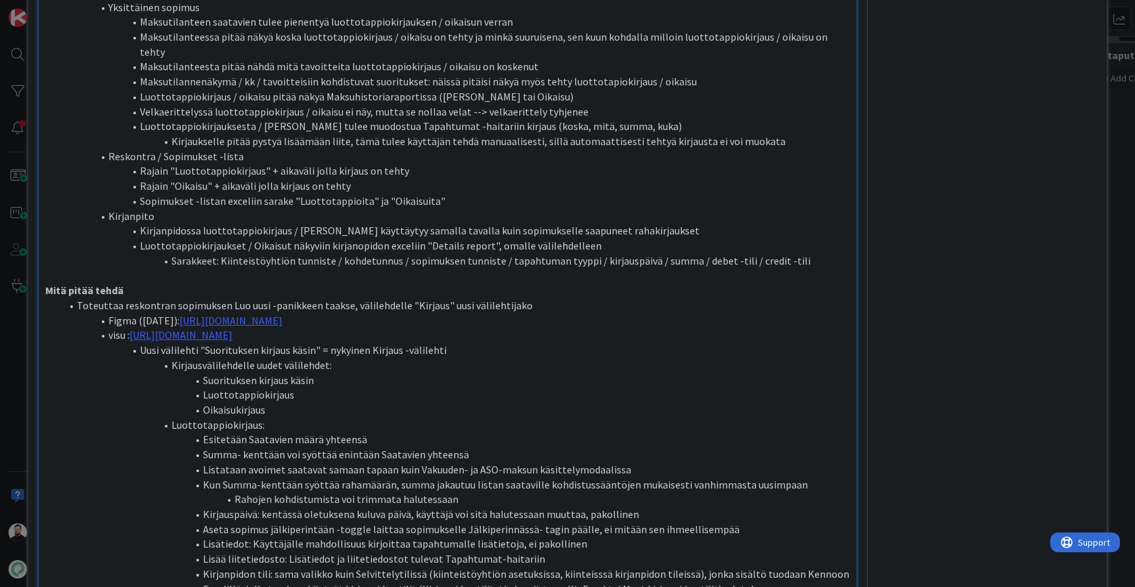
scroll to position [600, 0]
click at [283, 313] on link "[URL][DOMAIN_NAME]" at bounding box center [230, 319] width 103 height 13
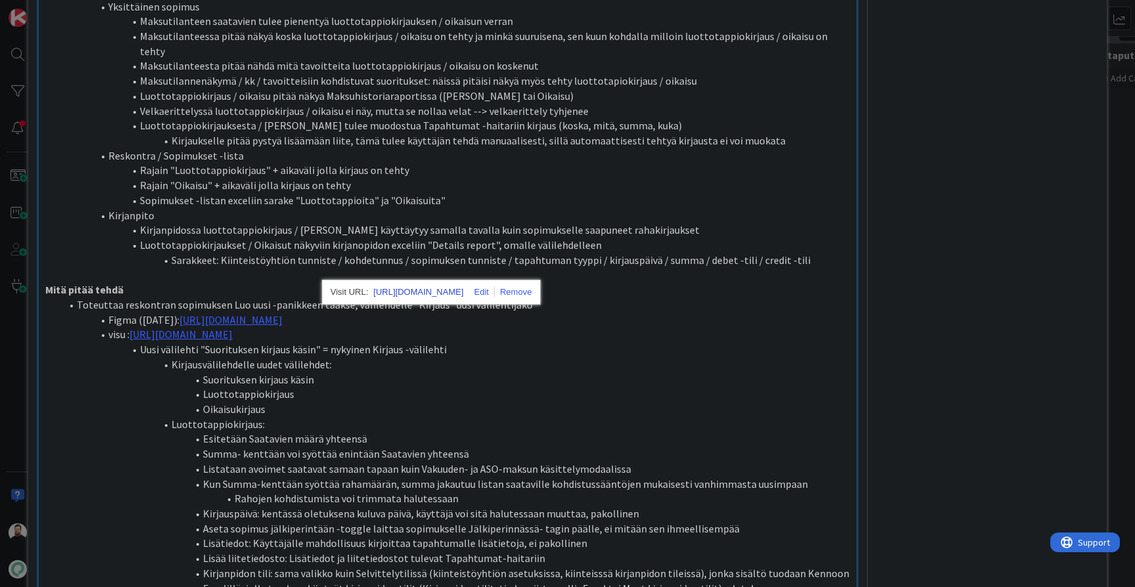
click at [449, 289] on link "[URL][DOMAIN_NAME]" at bounding box center [419, 292] width 90 height 17
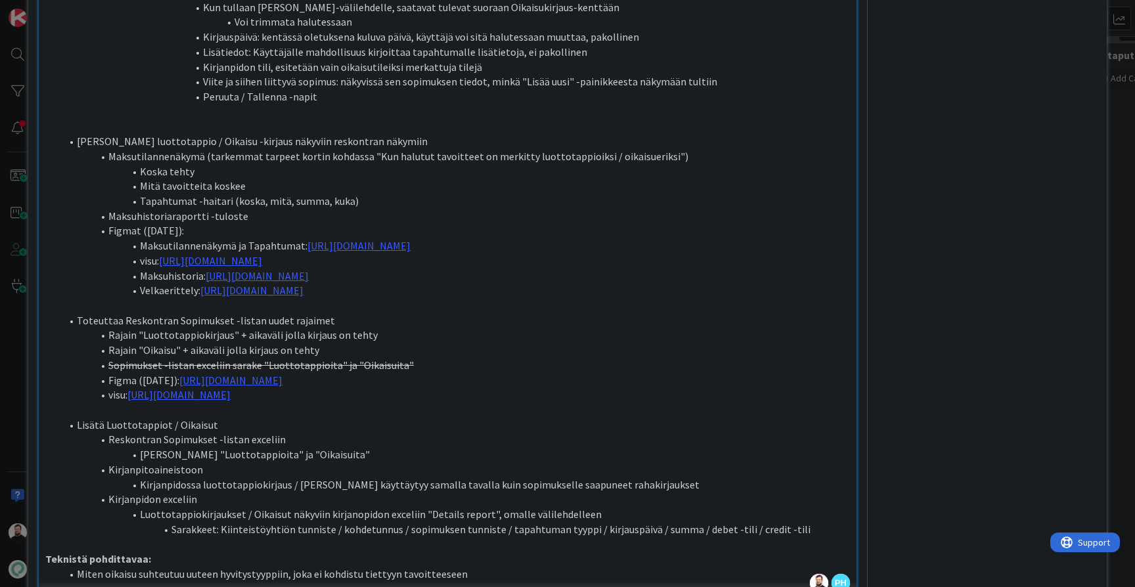
scroll to position [1288, 0]
click at [578, 356] on li "Sopimukset -listan exceliin sarake "Luottotappioita" ja "Oikaisuita"" at bounding box center [455, 363] width 789 height 15
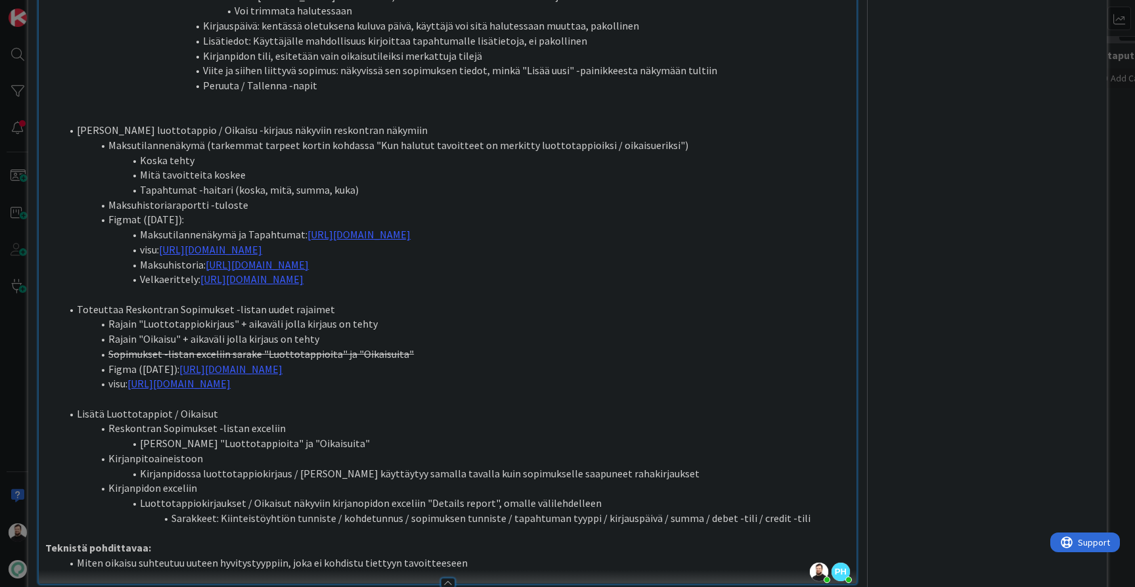
click at [427, 198] on li "Maksuhistoriaraportti -tuloste" at bounding box center [455, 205] width 789 height 15
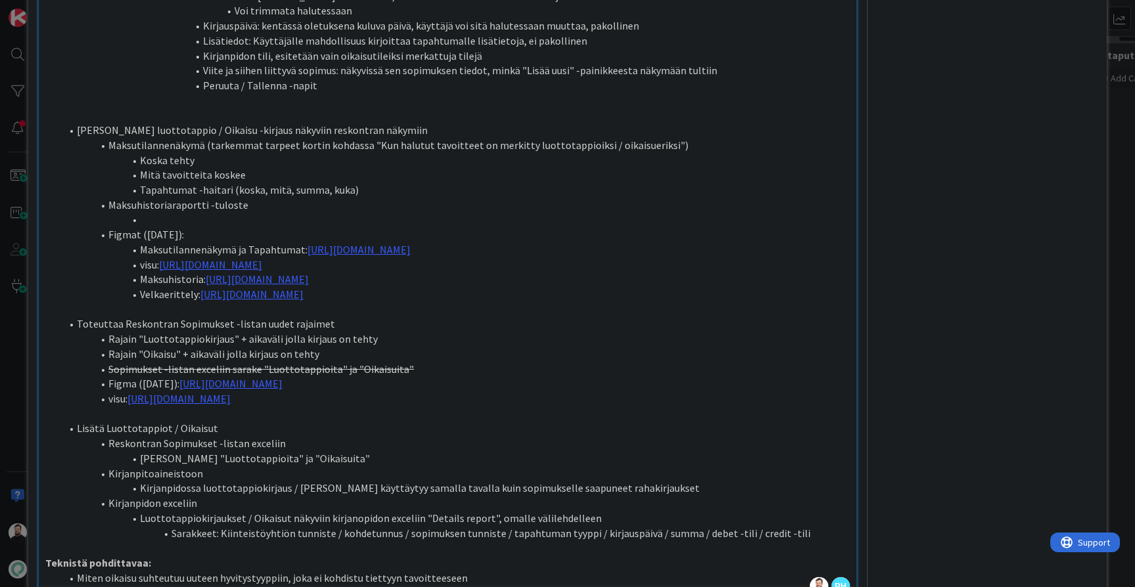
type textarea "x"
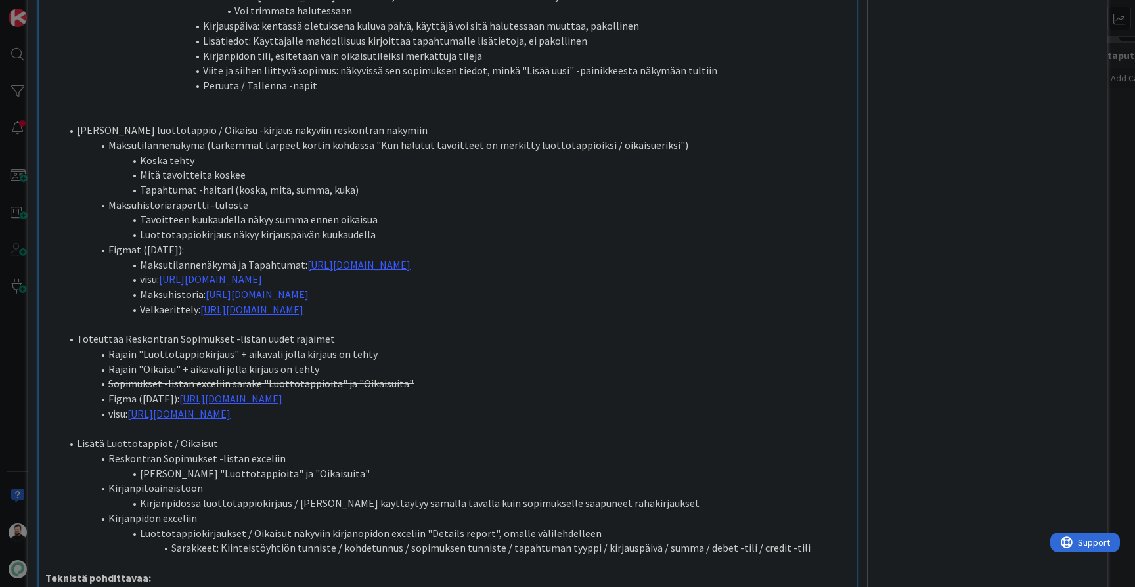
click at [436, 227] on li "Luottotappiokirjaus näkyy kirjauspäivän kuukaudella" at bounding box center [455, 234] width 789 height 15
type textarea "x"
click at [447, 212] on li "Tavoitteen kuukaudella näkyy summa ennen oikaisua" at bounding box center [455, 219] width 789 height 15
click at [440, 227] on li "Luottotappiokirjaus näkyy kirjauspäivän kuukaudella" at bounding box center [455, 234] width 789 height 15
click at [448, 212] on li "Tavoitteen kuukaudella näkyy summa ennen oikaisua" at bounding box center [455, 219] width 789 height 15
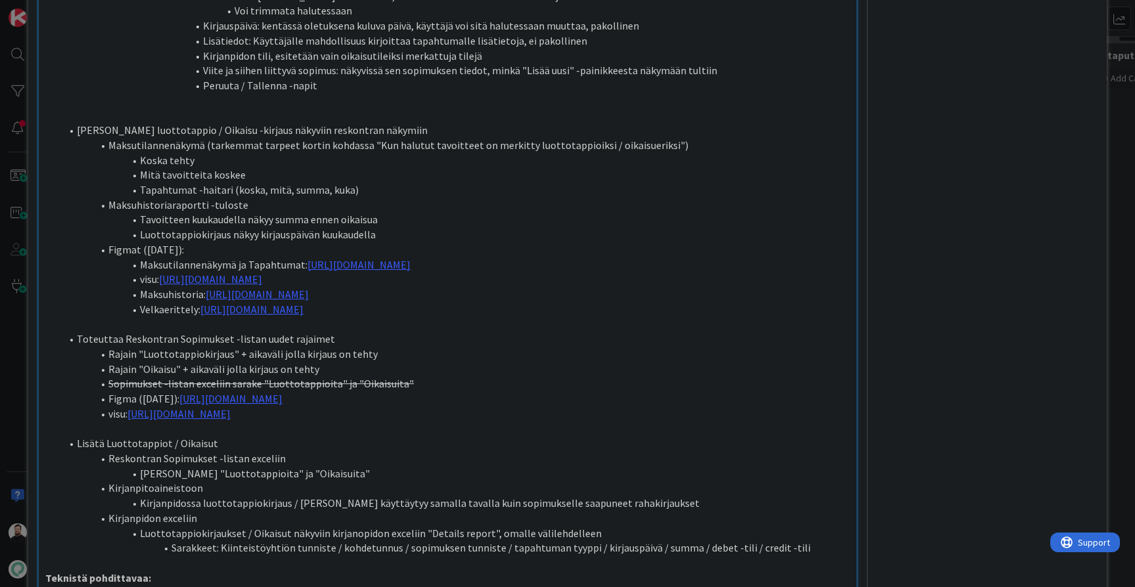
click at [436, 227] on li "Luottotappiokirjaus näkyy kirjauspäivän kuukaudella" at bounding box center [455, 234] width 789 height 15
click at [459, 212] on li "Tavoitteen kuukaudella näkyy summa ennen oikaisua" at bounding box center [455, 219] width 789 height 15
click at [451, 227] on li "Luottotappiokirjaus näkyy kirjauspäivän kuukaudella" at bounding box center [455, 234] width 789 height 15
click at [468, 212] on li "Tavoitteen kuukaudella näkyy summa ennen oikaisua" at bounding box center [455, 219] width 789 height 15
click at [458, 227] on li "Luottotappiokirjaus näkyy kirjauspäivän kuukaudella" at bounding box center [455, 234] width 789 height 15
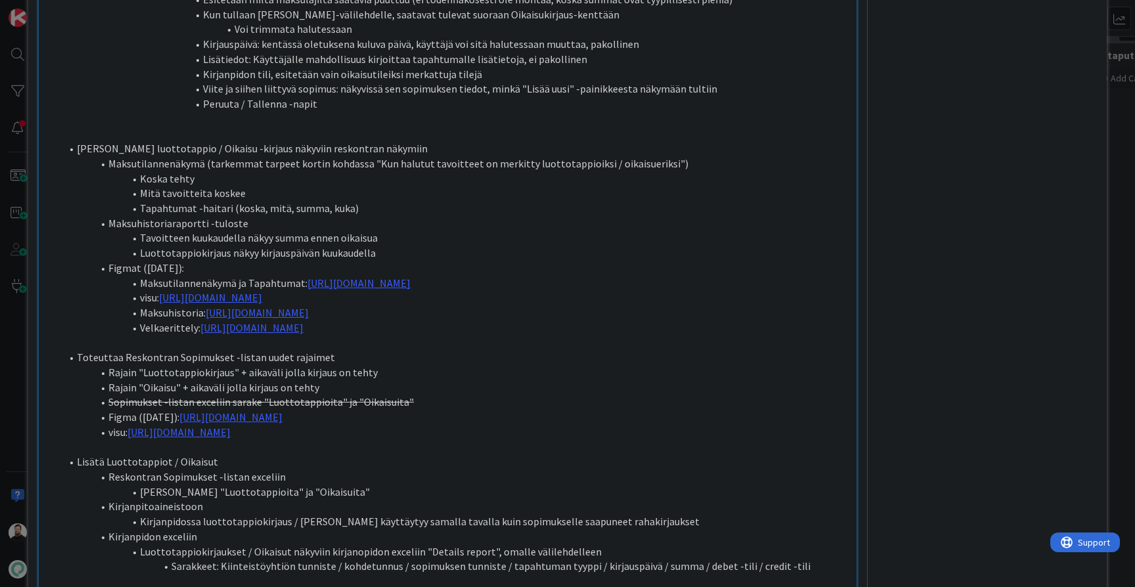
scroll to position [1281, 0]
click at [400, 363] on li "Rajain "Luottotappiokirjaus" + aikaväli jolla kirjaus on tehty" at bounding box center [455, 370] width 789 height 15
click at [369, 378] on li "Rajain "Oikaisu" + aikaväli jolla kirjaus on tehty" at bounding box center [455, 385] width 789 height 15
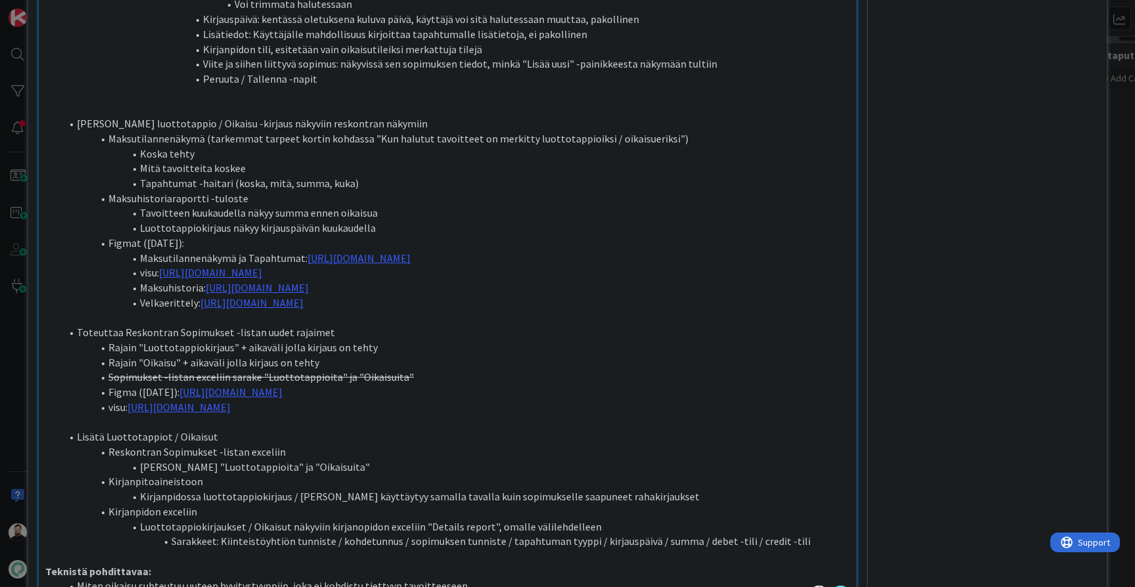
scroll to position [1302, 0]
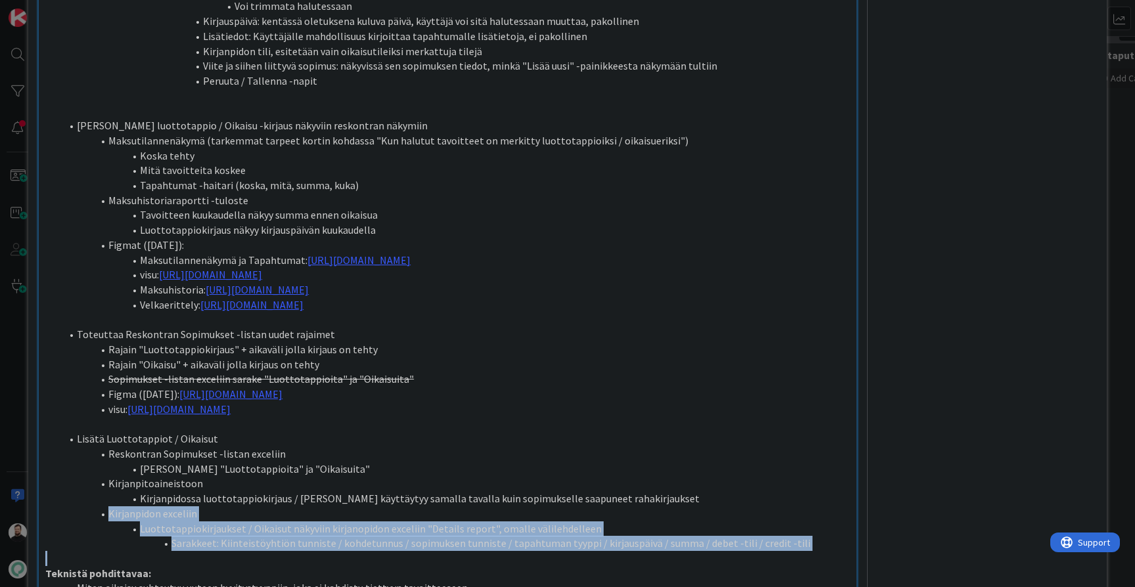
drag, startPoint x: 110, startPoint y: 432, endPoint x: 377, endPoint y: 483, distance: 272.3
click at [743, 566] on p "Teknistä pohdittavaa:" at bounding box center [447, 573] width 805 height 15
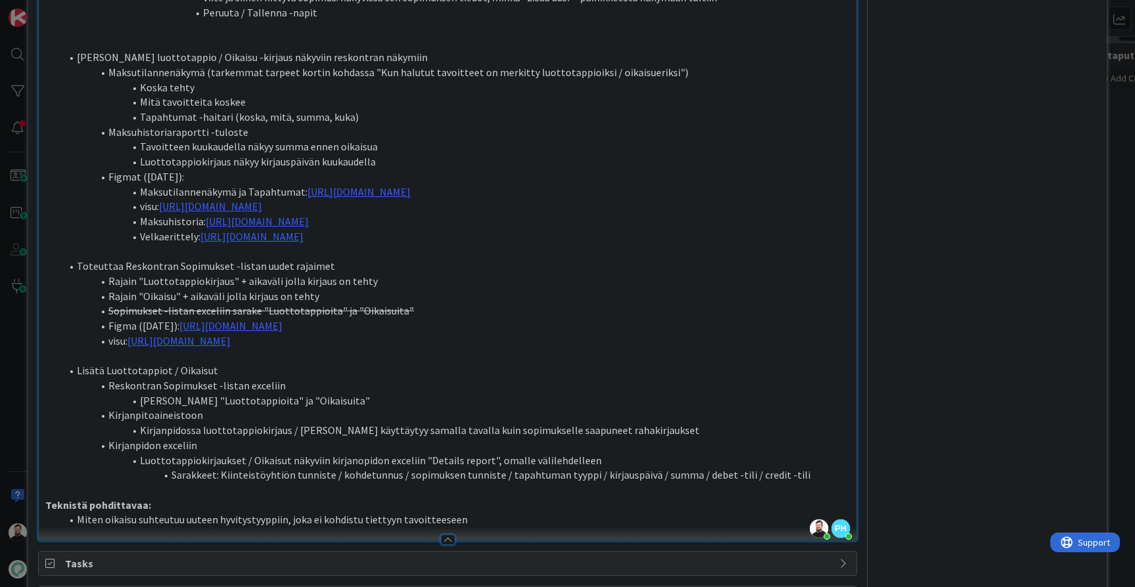
scroll to position [1377, 0]
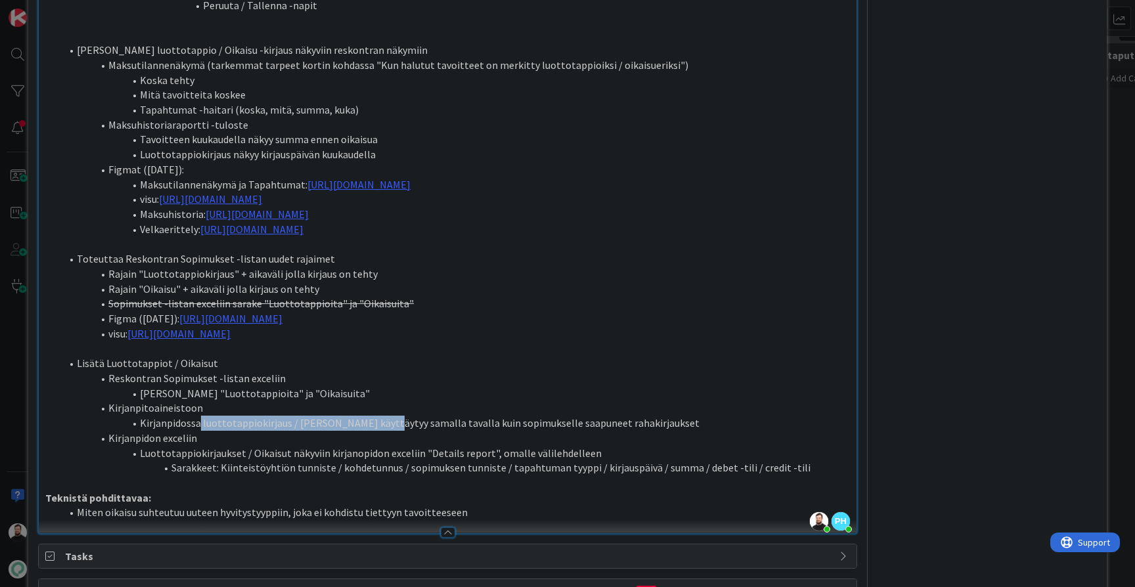
drag, startPoint x: 201, startPoint y: 344, endPoint x: 376, endPoint y: 346, distance: 174.8
click at [376, 416] on li "Kirjanpidossa luottotappiokirjaus / [PERSON_NAME] käyttäytyy samalla tavalla ku…" at bounding box center [455, 423] width 789 height 15
click at [664, 416] on li "Kirjanpidossa luottotappiokirjaus / [PERSON_NAME] käyttäytyy samalla tavalla ku…" at bounding box center [455, 423] width 789 height 15
click at [665, 416] on li "Kirjanpidossa luottotappiokirjaus / [PERSON_NAME] käyttäytyy samalla tavalla ku…" at bounding box center [455, 423] width 789 height 15
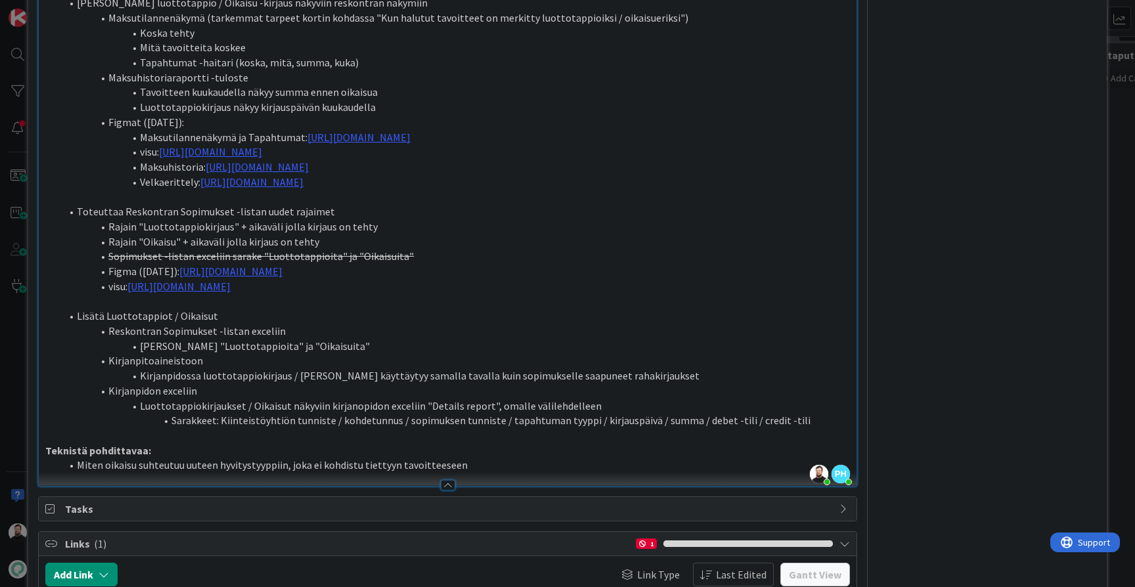
scroll to position [1406, 0]
